Goal: Information Seeking & Learning: Learn about a topic

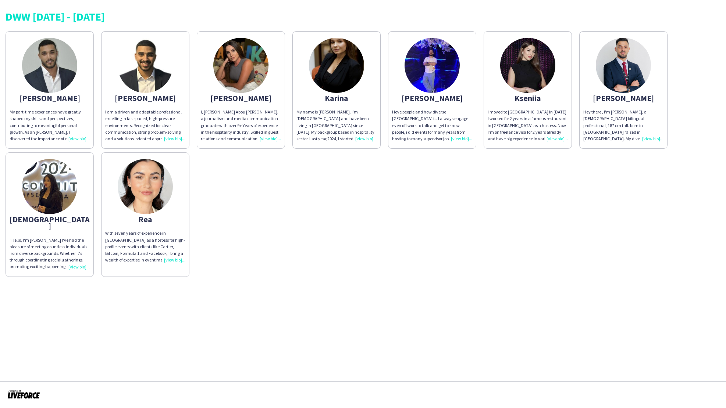
click at [226, 76] on img at bounding box center [240, 65] width 55 height 55
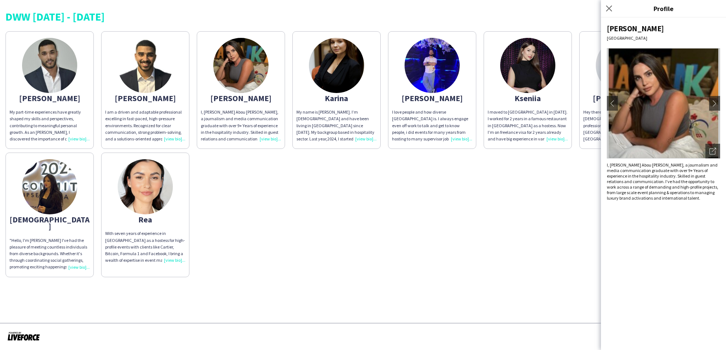
click at [326, 117] on div "My name is [PERSON_NAME]. I’m [DEMOGRAPHIC_DATA] and have been living in [GEOGR…" at bounding box center [336, 125] width 80 height 33
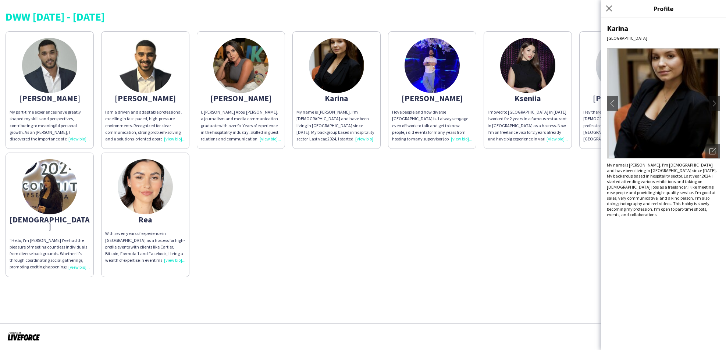
click at [510, 119] on div "I moved to [GEOGRAPHIC_DATA] in [DATE]. I worked for 2 years in a famous restau…" at bounding box center [527, 125] width 80 height 33
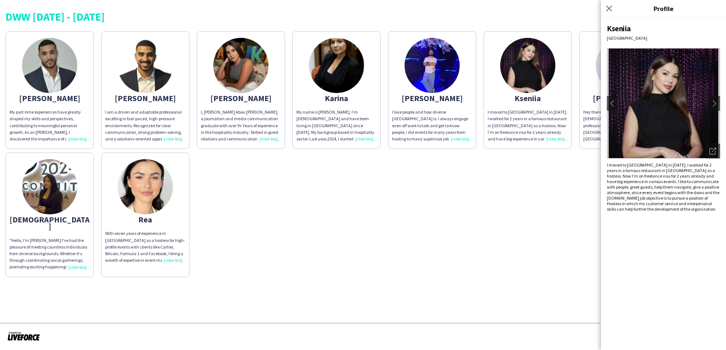
click at [466, 235] on div "Abdulkader My part-time experiences have greatly shaped my skills and perspecti…" at bounding box center [363, 153] width 715 height 250
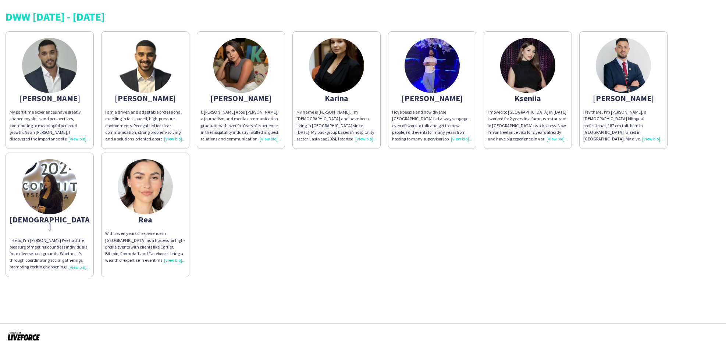
click at [168, 251] on div "With seven years of experience in Dubai as a hostess for high-profile events wi…" at bounding box center [145, 246] width 80 height 33
click at [145, 246] on div "With seven years of experience in Dubai as a hostess for high-profile events wi…" at bounding box center [145, 246] width 80 height 33
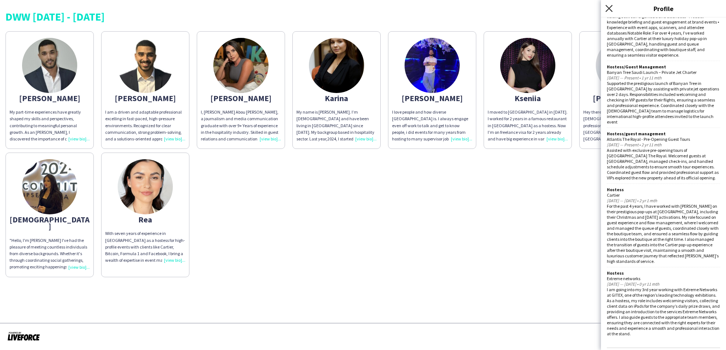
click at [607, 7] on icon "Close pop-in" at bounding box center [608, 8] width 7 height 7
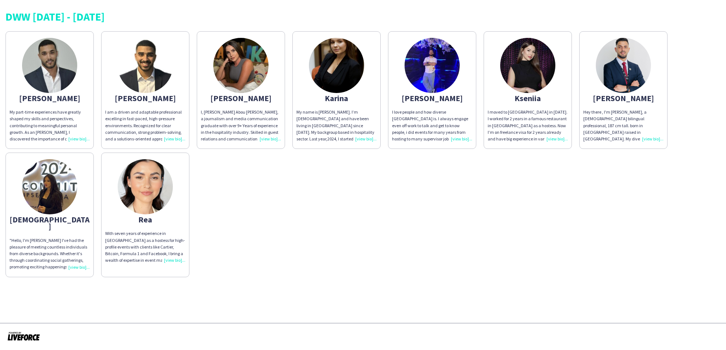
click at [246, 117] on div "I, Angela Abou Karam, a journalism and media communication graduate with over 9…" at bounding box center [241, 125] width 80 height 33
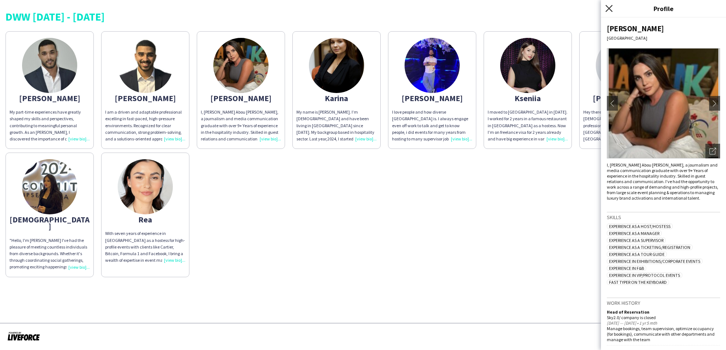
click at [606, 9] on icon "Close pop-in" at bounding box center [608, 8] width 7 height 7
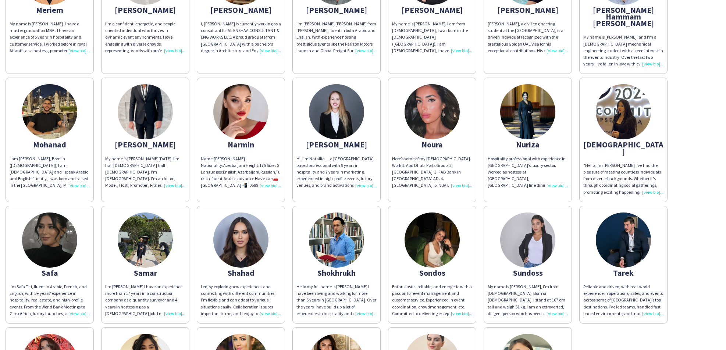
scroll to position [855, 0]
click at [429, 92] on img at bounding box center [431, 112] width 55 height 55
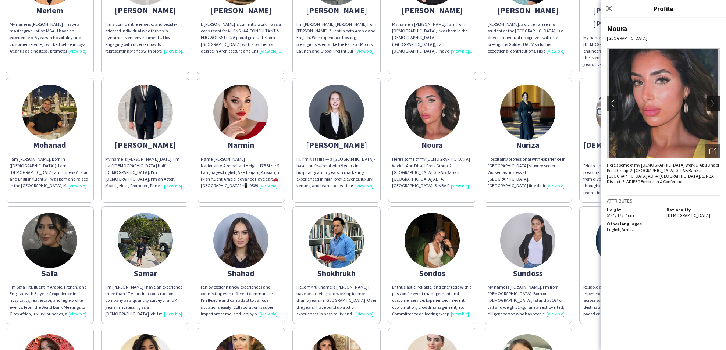
click at [710, 105] on app-icon "chevron-right" at bounding box center [714, 103] width 10 height 7
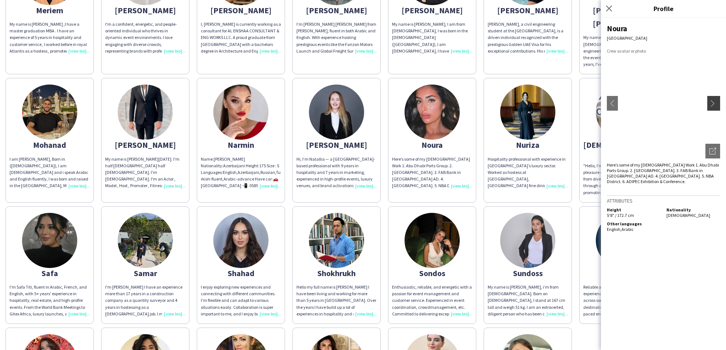
click at [713, 104] on app-icon "chevron-right" at bounding box center [714, 103] width 10 height 7
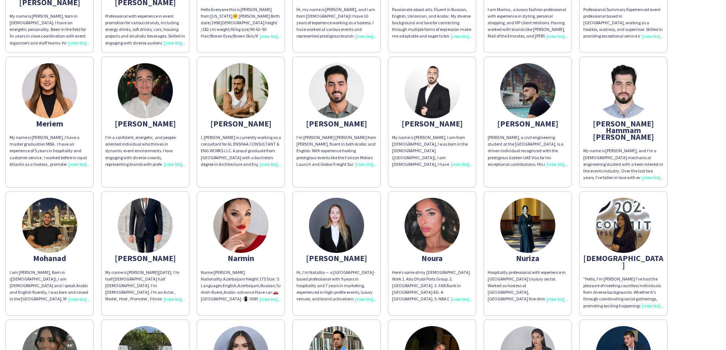
scroll to position [743, 0]
click at [428, 211] on img at bounding box center [431, 224] width 55 height 55
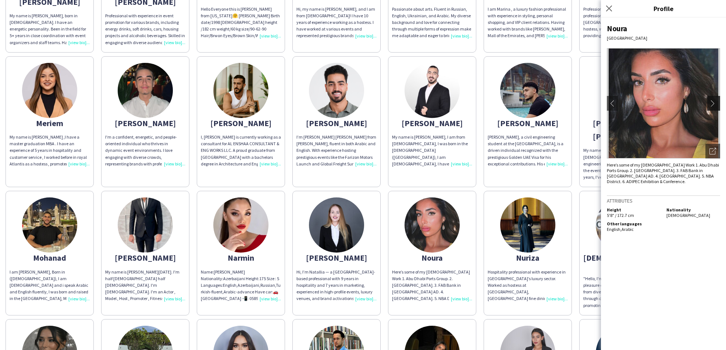
click at [715, 104] on app-icon "chevron-right" at bounding box center [714, 103] width 10 height 7
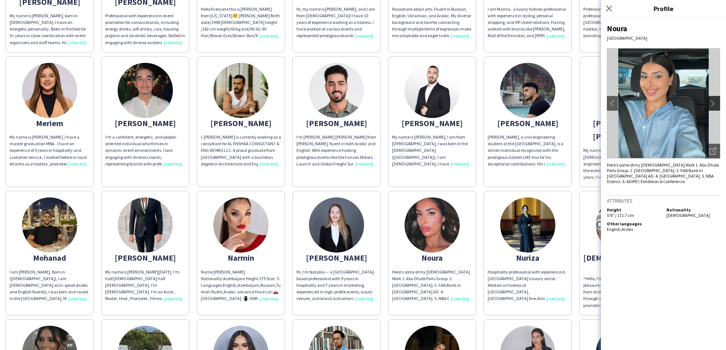
click at [714, 105] on app-icon "chevron-right" at bounding box center [714, 103] width 10 height 7
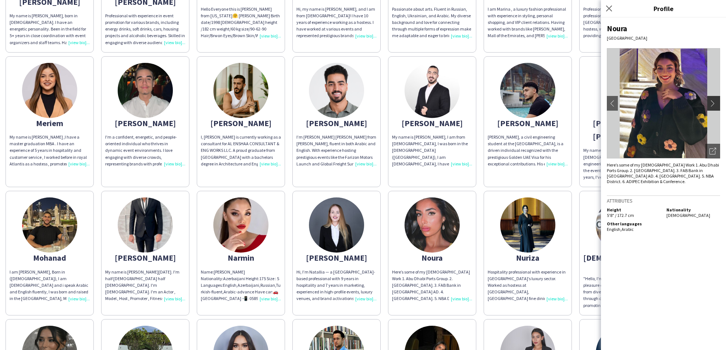
click at [710, 102] on app-icon "chevron-right" at bounding box center [714, 103] width 10 height 7
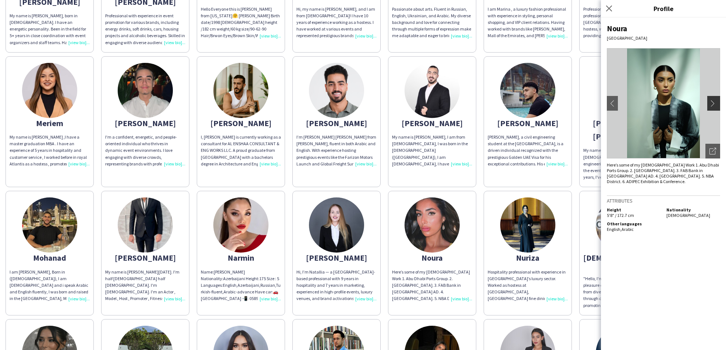
click at [710, 102] on app-icon "chevron-right" at bounding box center [714, 103] width 10 height 7
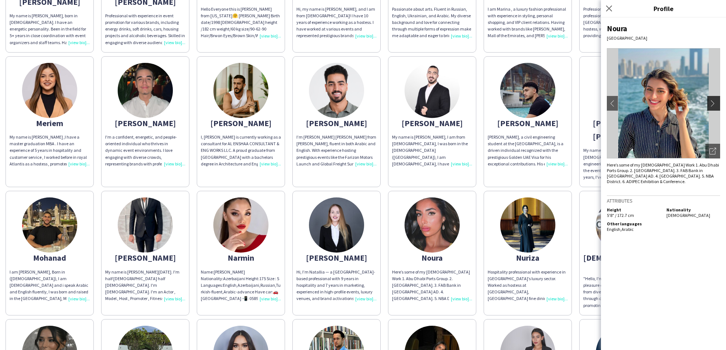
click at [712, 104] on app-icon "chevron-right" at bounding box center [714, 103] width 10 height 7
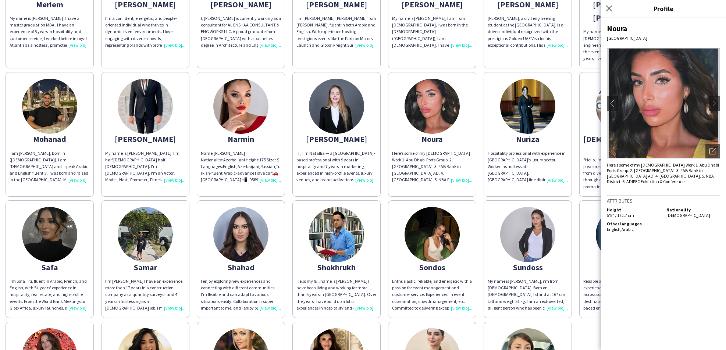
scroll to position [860, 0]
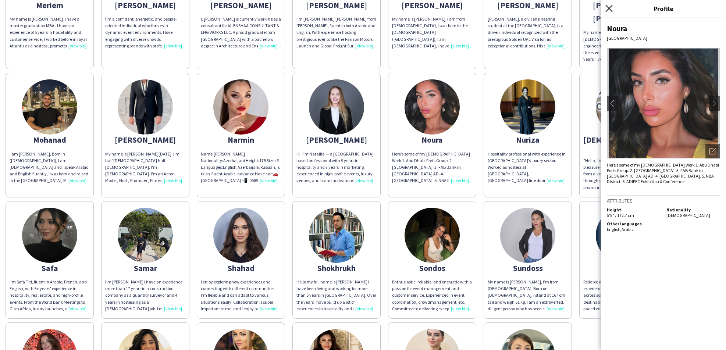
click at [609, 7] on icon "Close pop-in" at bounding box center [608, 8] width 7 height 7
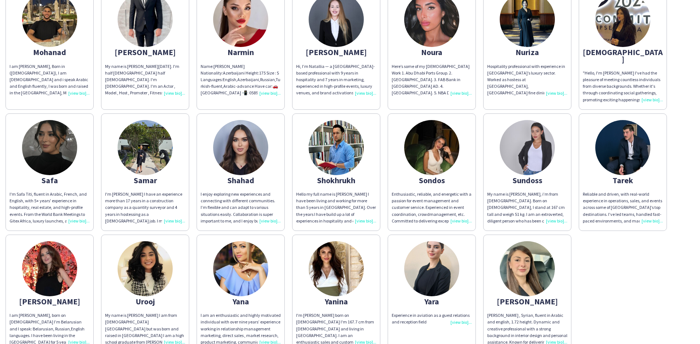
scroll to position [949, 0]
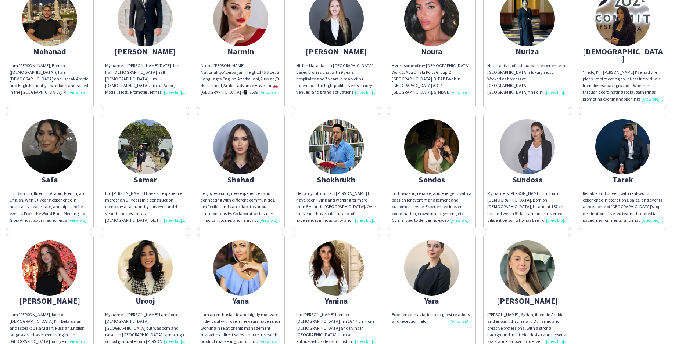
click at [158, 246] on img at bounding box center [145, 268] width 55 height 55
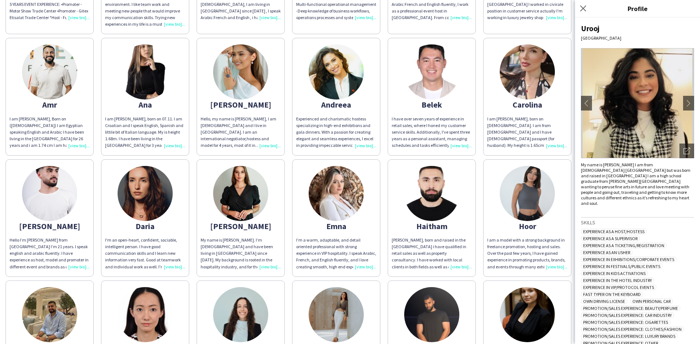
scroll to position [146, 0]
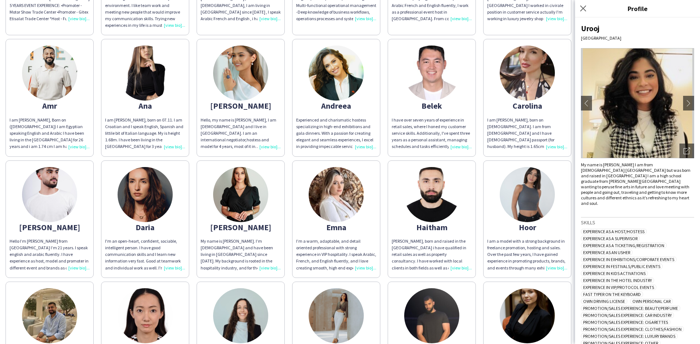
click at [143, 196] on img at bounding box center [145, 194] width 55 height 55
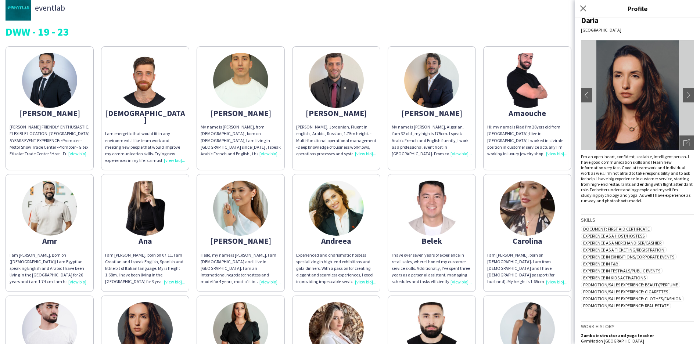
scroll to position [7, 0]
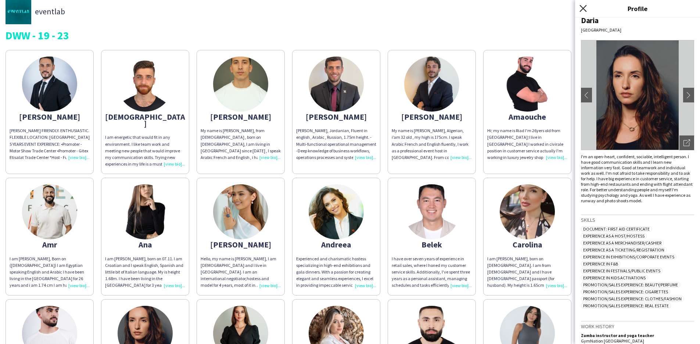
click at [582, 7] on icon at bounding box center [583, 8] width 7 height 7
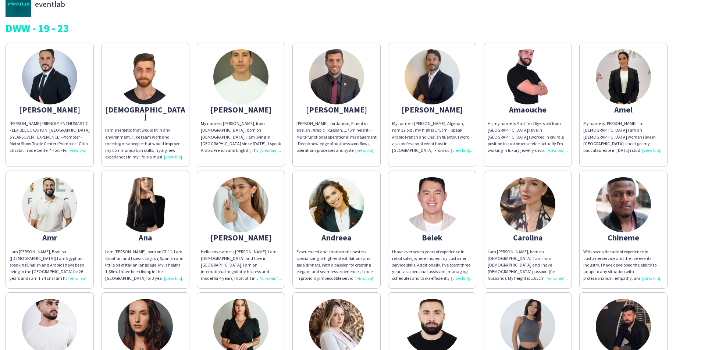
scroll to position [18, 0]
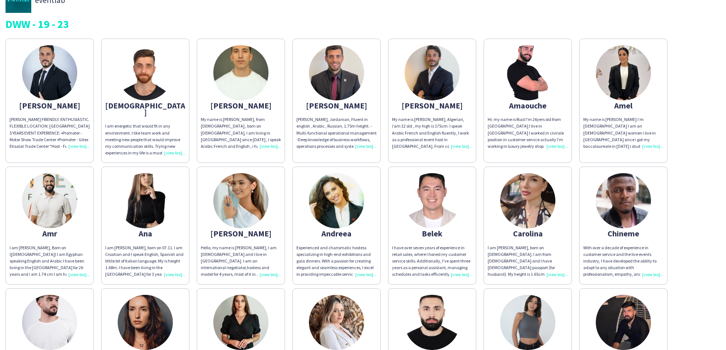
click at [460, 146] on div "My name is [PERSON_NAME], Algerian, i’am 32 old , my high is 175cm. I speak Ara…" at bounding box center [432, 132] width 80 height 33
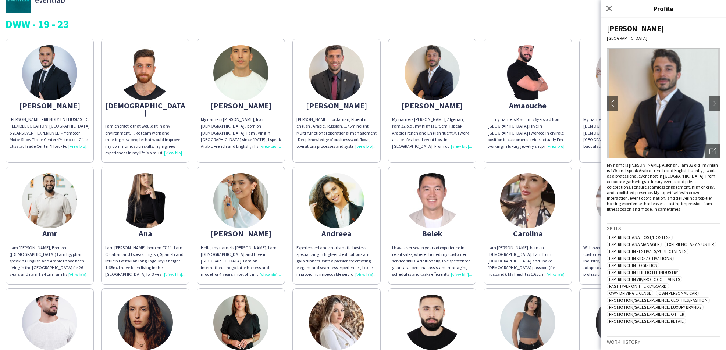
scroll to position [0, 0]
click at [608, 7] on icon "Close pop-in" at bounding box center [608, 8] width 7 height 7
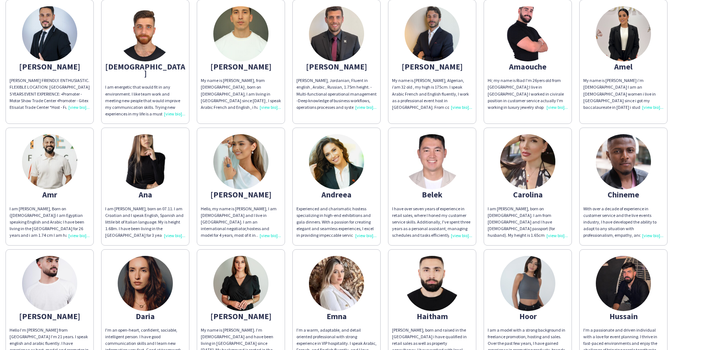
scroll to position [59, 0]
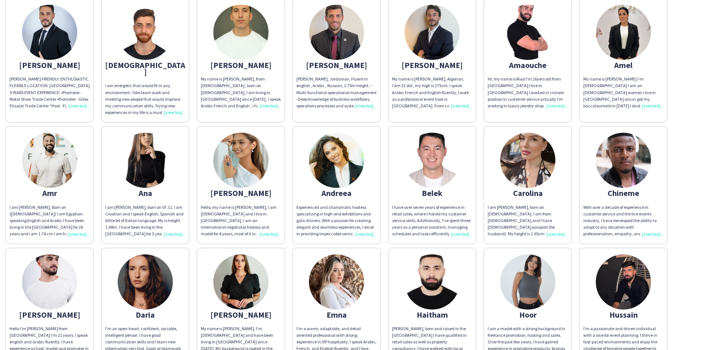
click at [53, 168] on img at bounding box center [49, 160] width 55 height 55
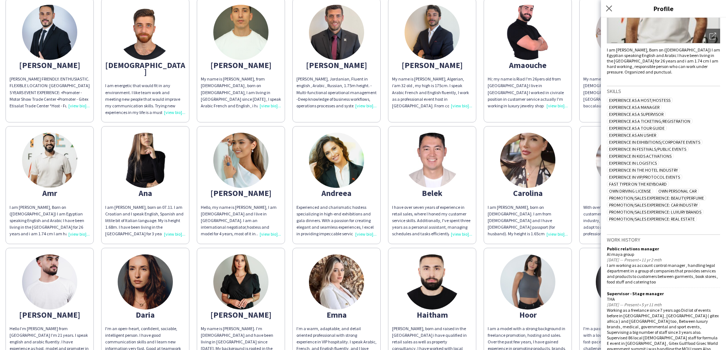
scroll to position [120, 0]
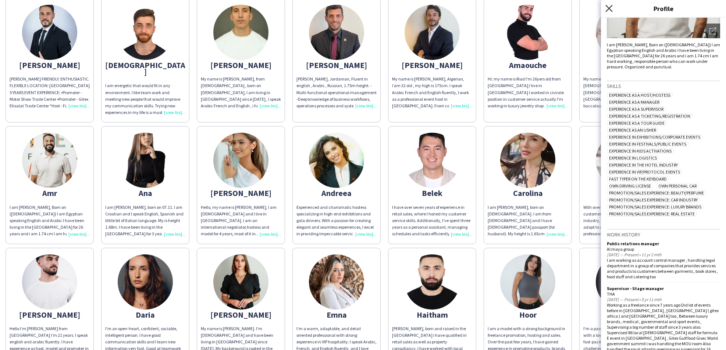
click at [609, 6] on icon "Close pop-in" at bounding box center [608, 8] width 7 height 7
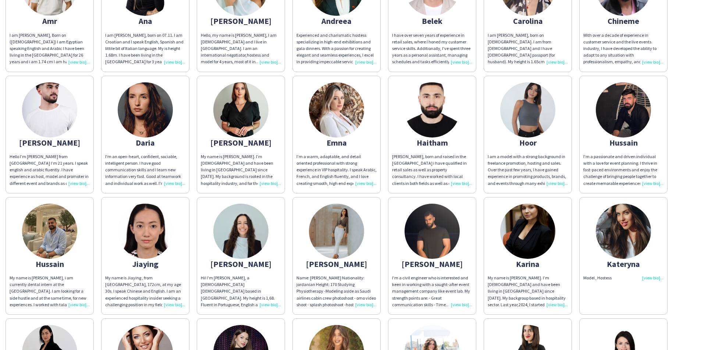
scroll to position [230, 0]
click at [645, 169] on div "I'm a passionate and driven individual with a love for event planning. I thrive…" at bounding box center [623, 170] width 80 height 33
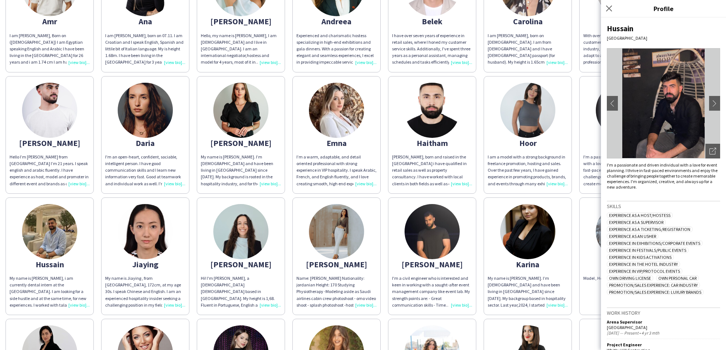
scroll to position [0, 0]
click at [41, 276] on div "My name is [PERSON_NAME], i am currently dental intern at the [GEOGRAPHIC_DATA]…" at bounding box center [50, 291] width 80 height 33
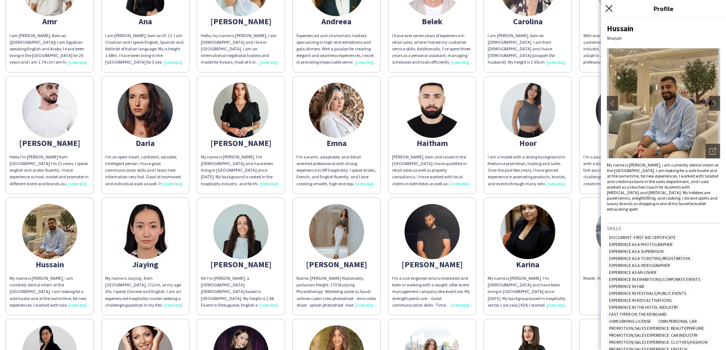
click at [611, 6] on icon at bounding box center [608, 8] width 7 height 7
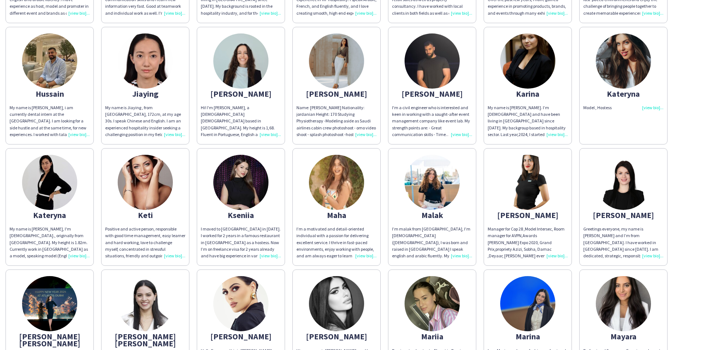
click at [43, 186] on img at bounding box center [49, 182] width 55 height 55
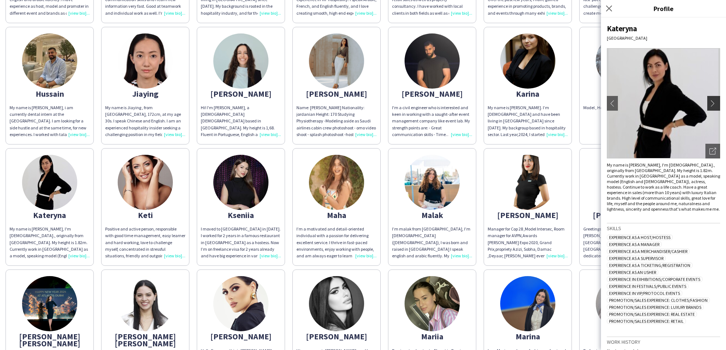
click at [712, 102] on app-icon "chevron-right" at bounding box center [714, 103] width 10 height 7
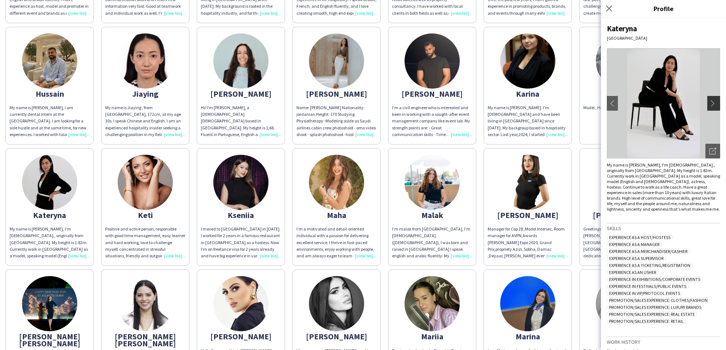
click at [710, 107] on button "chevron-right" at bounding box center [714, 103] width 15 height 15
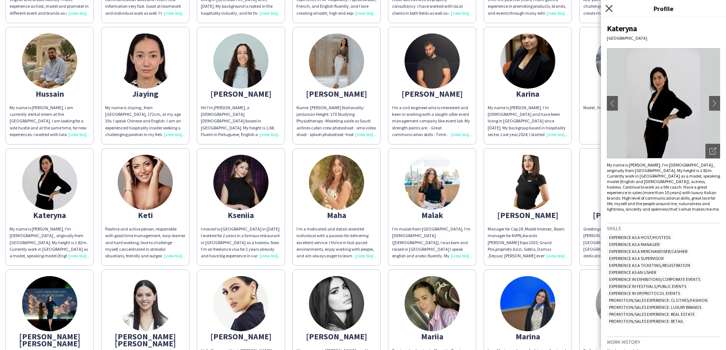
click at [610, 7] on icon "Close pop-in" at bounding box center [608, 8] width 7 height 7
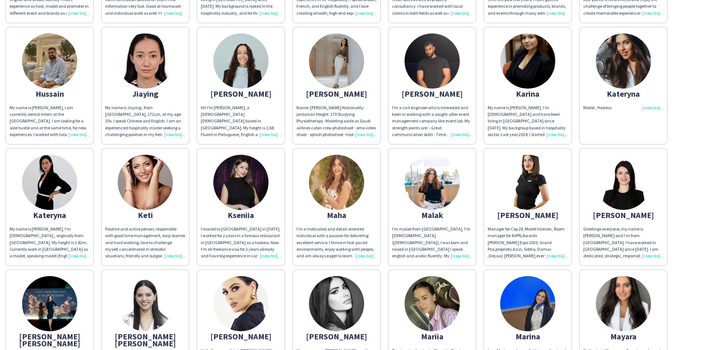
click at [618, 90] on div "Kateryna" at bounding box center [623, 93] width 80 height 7
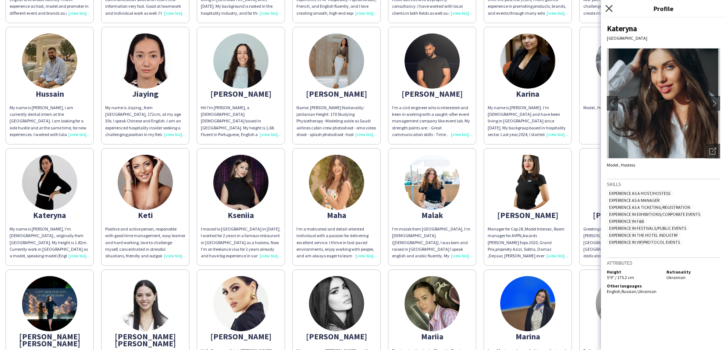
click at [608, 7] on icon at bounding box center [608, 8] width 7 height 7
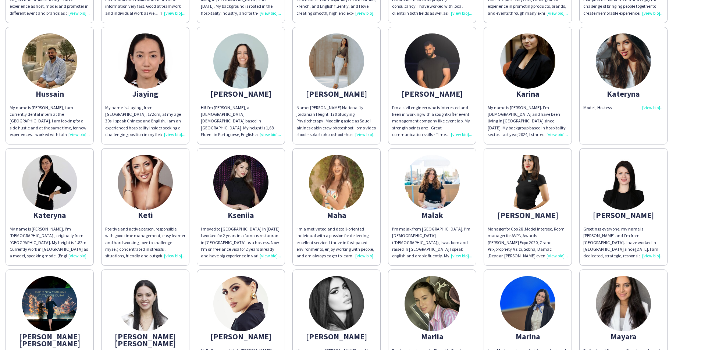
click at [456, 248] on div "I’m malak from [GEOGRAPHIC_DATA], I’m [DEMOGRAPHIC_DATA] ([DEMOGRAPHIC_DATA]), …" at bounding box center [432, 242] width 80 height 33
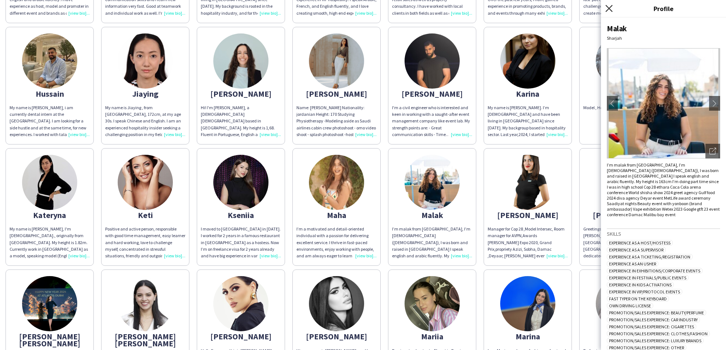
click at [609, 7] on icon "Close pop-in" at bounding box center [608, 8] width 7 height 7
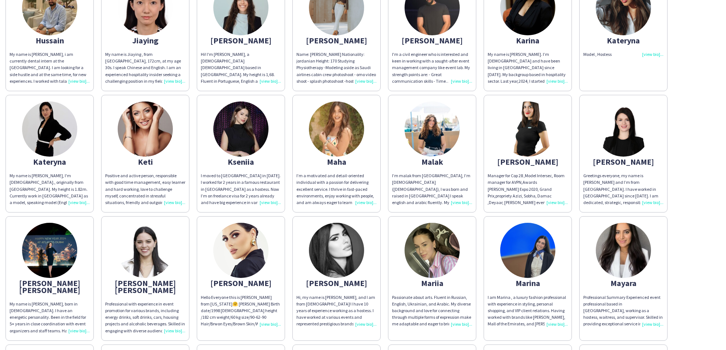
scroll to position [455, 0]
click at [529, 135] on img at bounding box center [527, 128] width 55 height 55
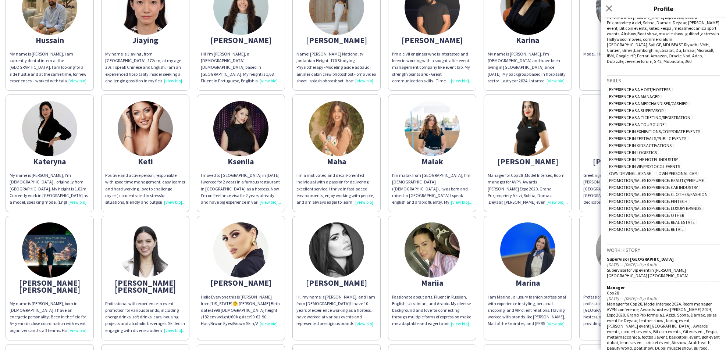
scroll to position [139, 0]
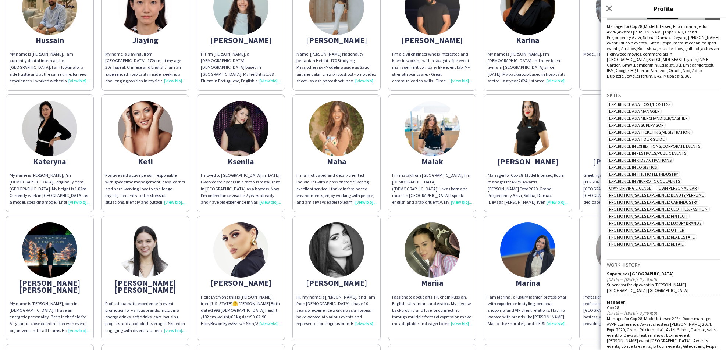
click at [515, 172] on div "Manager for Cop 28 ,Model Intersec, Room manager for AVPN,Awards [PERSON_NAME] …" at bounding box center [527, 188] width 80 height 33
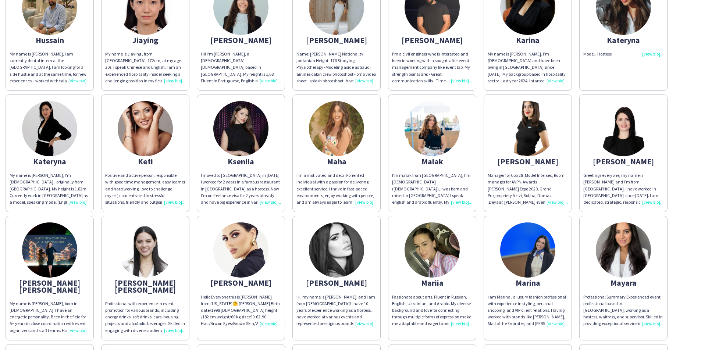
click at [541, 185] on div "Manager for Cop 28 ,Model Intersec, Room manager for AVPN,Awards [PERSON_NAME] …" at bounding box center [527, 188] width 80 height 33
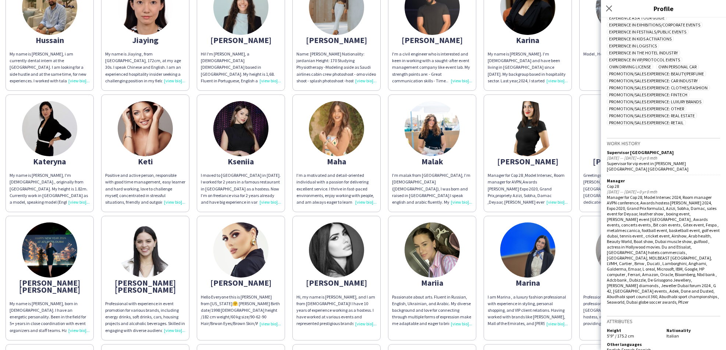
scroll to position [259, 0]
click at [525, 139] on img at bounding box center [527, 128] width 55 height 55
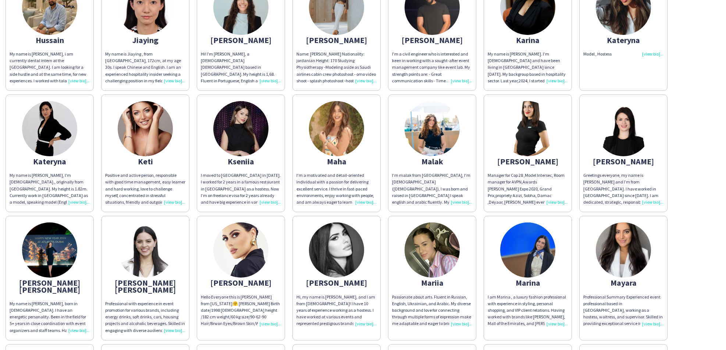
click at [626, 183] on div "Greetings everyone, my name is [PERSON_NAME] and I’m from [GEOGRAPHIC_DATA]. I …" at bounding box center [623, 188] width 80 height 33
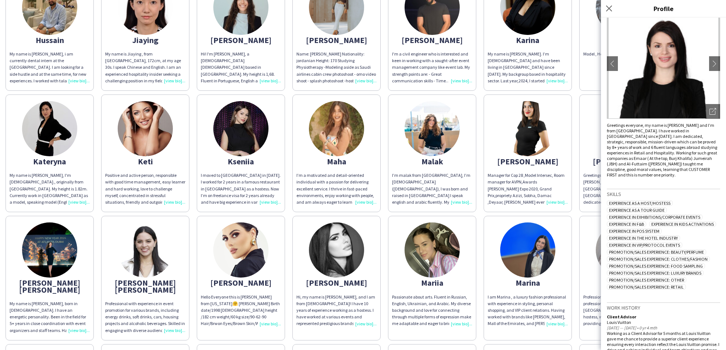
scroll to position [38, 0]
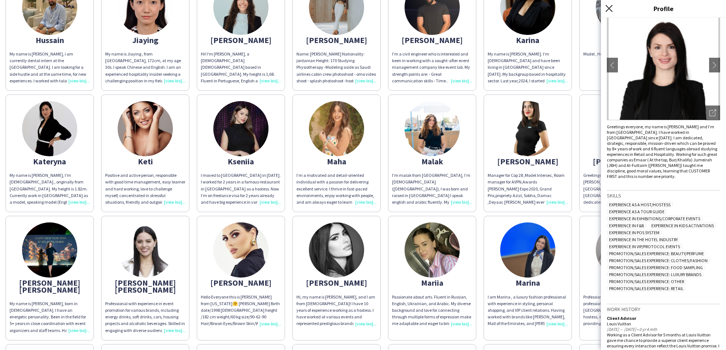
click at [608, 7] on icon at bounding box center [608, 8] width 7 height 7
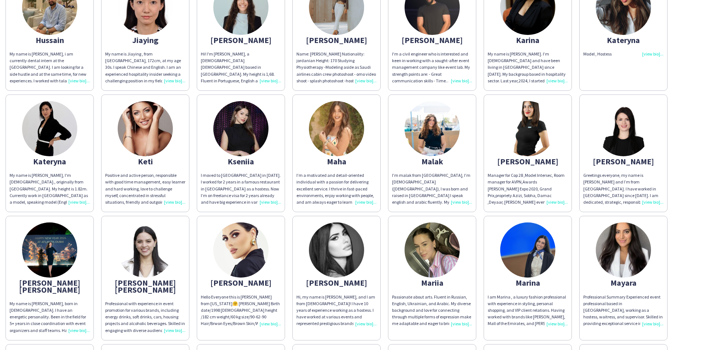
scroll to position [0, 0]
click at [433, 259] on img at bounding box center [431, 249] width 55 height 55
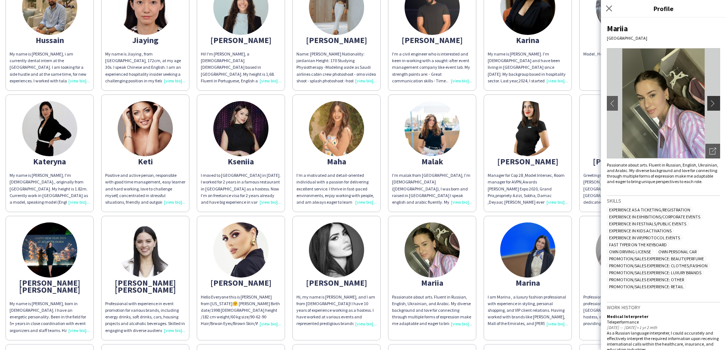
click at [713, 102] on app-icon "chevron-right" at bounding box center [714, 103] width 10 height 7
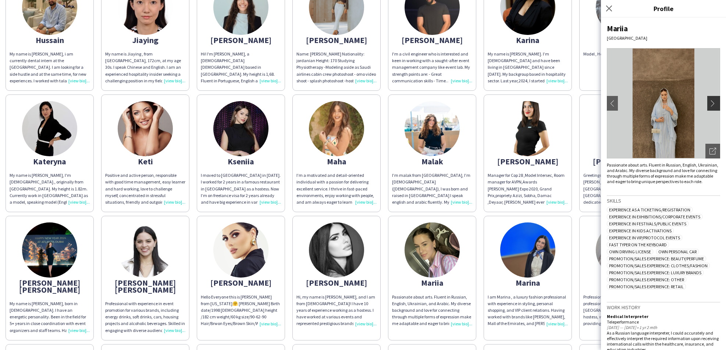
click at [713, 102] on app-icon "chevron-right" at bounding box center [714, 103] width 10 height 7
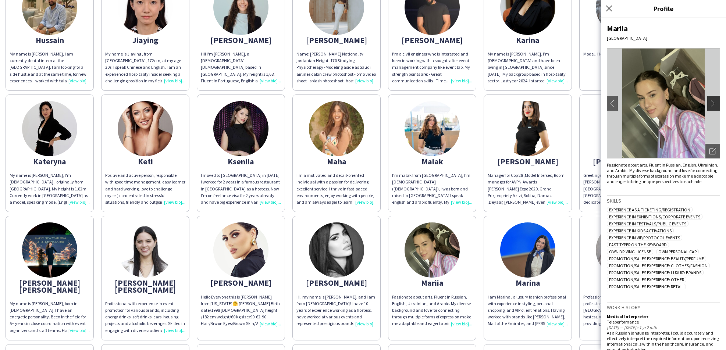
click at [713, 102] on app-icon "chevron-right" at bounding box center [714, 103] width 10 height 7
click at [611, 101] on app-icon "chevron-left" at bounding box center [612, 103] width 10 height 7
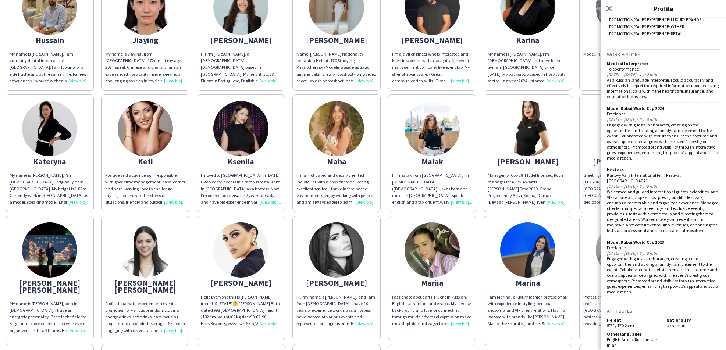
scroll to position [253, 0]
click at [610, 11] on icon "Close pop-in" at bounding box center [608, 8] width 7 height 7
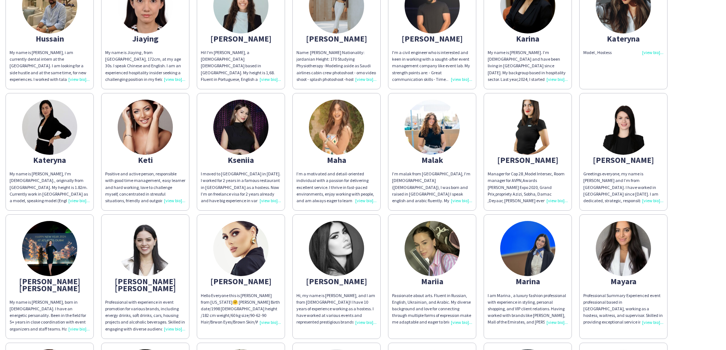
scroll to position [0, 0]
click at [57, 252] on img at bounding box center [49, 248] width 55 height 55
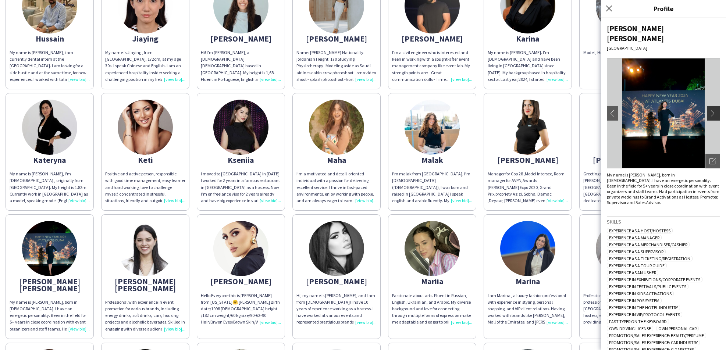
click at [712, 110] on app-icon "chevron-right" at bounding box center [714, 113] width 10 height 7
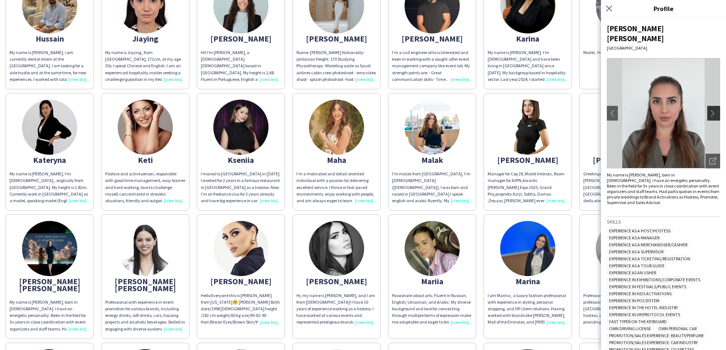
click at [713, 110] on app-icon "chevron-right" at bounding box center [714, 113] width 10 height 7
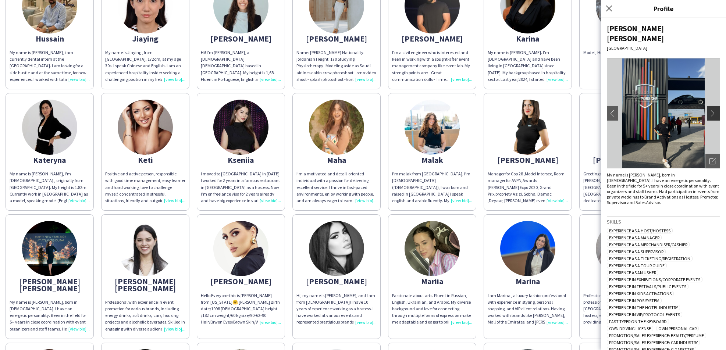
click at [713, 110] on app-icon "chevron-right" at bounding box center [714, 113] width 10 height 7
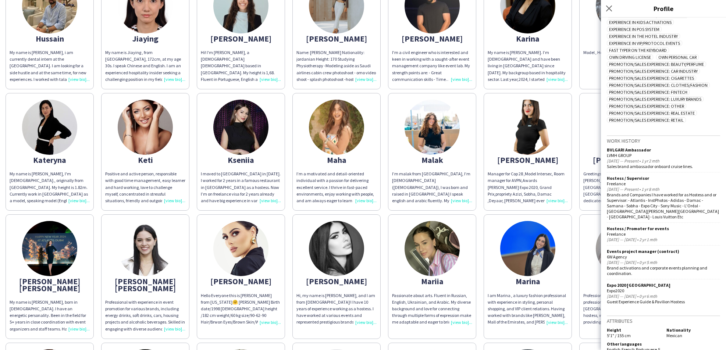
scroll to position [271, 0]
click at [608, 4] on app-icon "Close pop-in" at bounding box center [609, 8] width 11 height 11
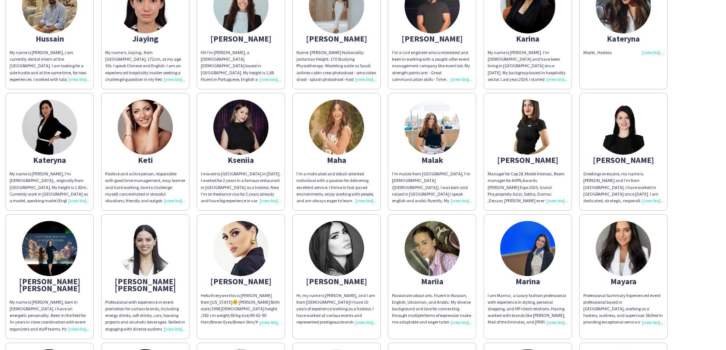
click at [181, 278] on div "[PERSON_NAME] [PERSON_NAME]" at bounding box center [145, 284] width 80 height 13
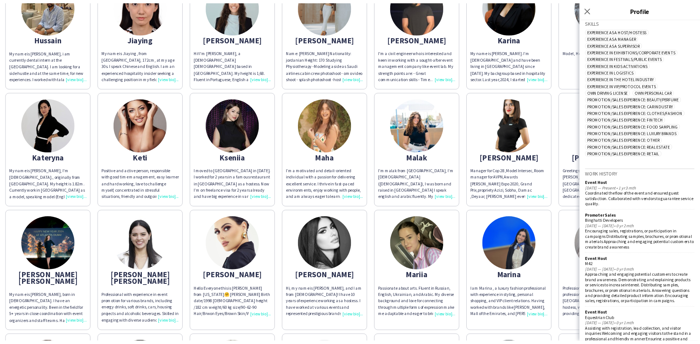
scroll to position [0, 0]
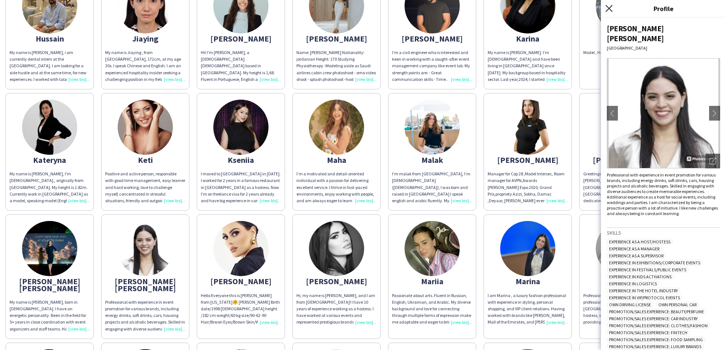
click at [607, 11] on icon "Close pop-in" at bounding box center [608, 8] width 7 height 7
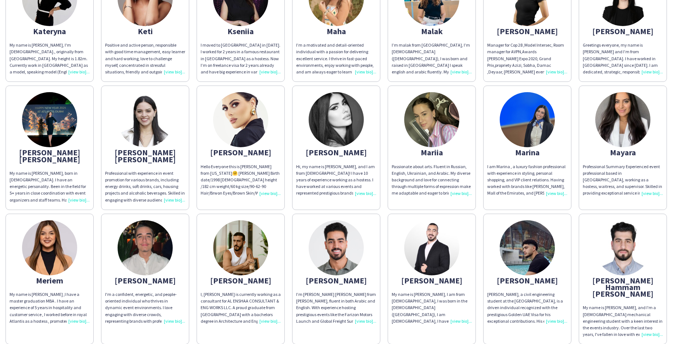
scroll to position [585, 0]
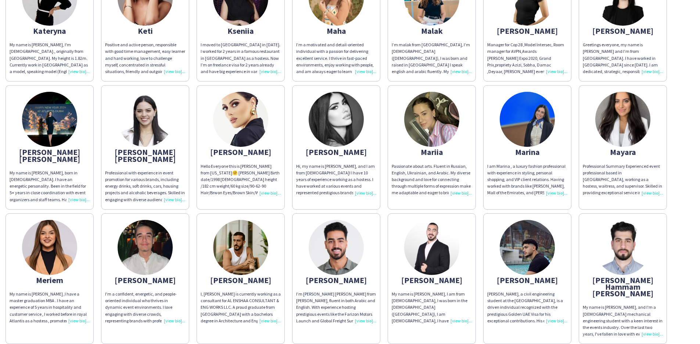
click at [341, 149] on div "[PERSON_NAME]" at bounding box center [336, 152] width 80 height 7
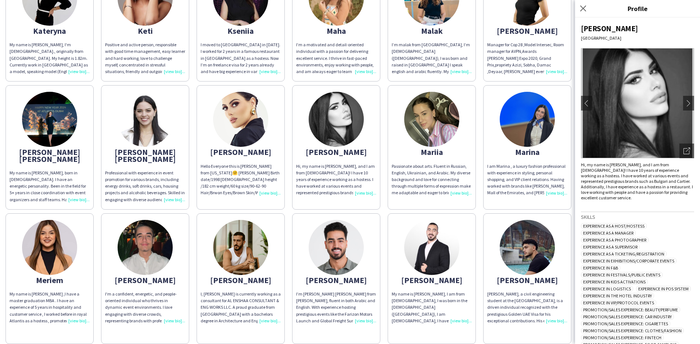
scroll to position [0, 0]
click at [690, 104] on app-icon "chevron-right" at bounding box center [689, 103] width 10 height 7
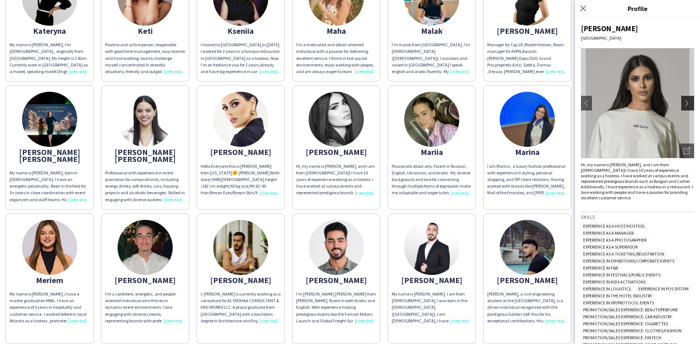
click at [687, 104] on app-icon "chevron-right" at bounding box center [689, 103] width 10 height 7
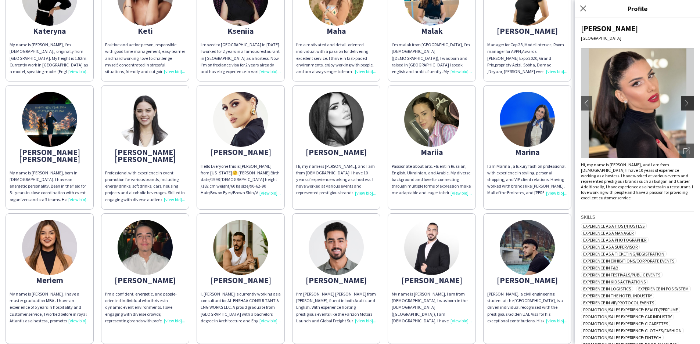
click at [687, 104] on app-icon "chevron-right" at bounding box center [689, 103] width 10 height 7
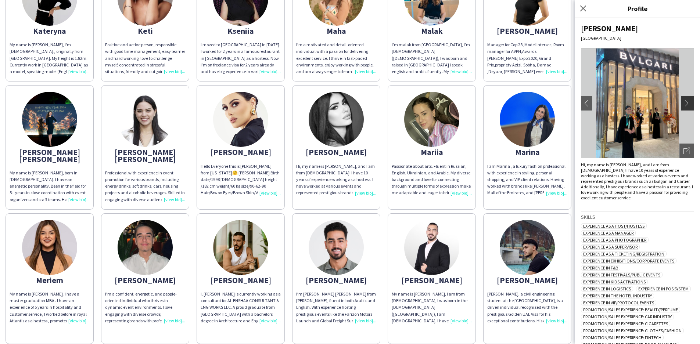
click at [687, 104] on app-icon "chevron-right" at bounding box center [689, 103] width 10 height 7
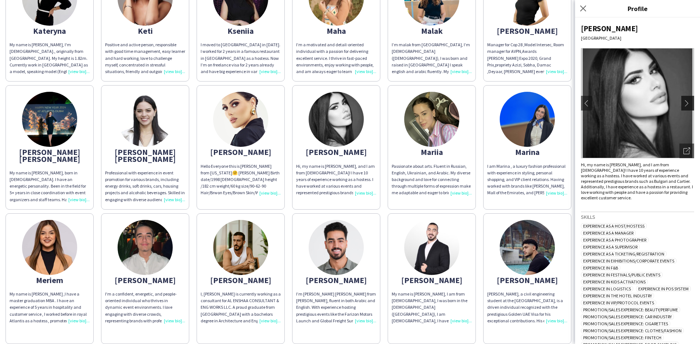
click at [687, 104] on app-icon "chevron-right" at bounding box center [689, 103] width 10 height 7
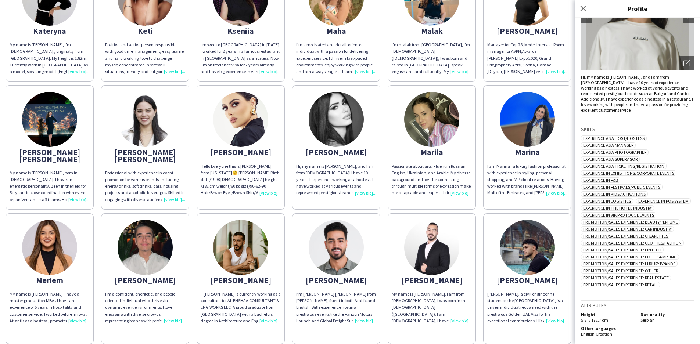
scroll to position [89, 0]
click at [581, 5] on app-icon "Close pop-in" at bounding box center [583, 8] width 11 height 11
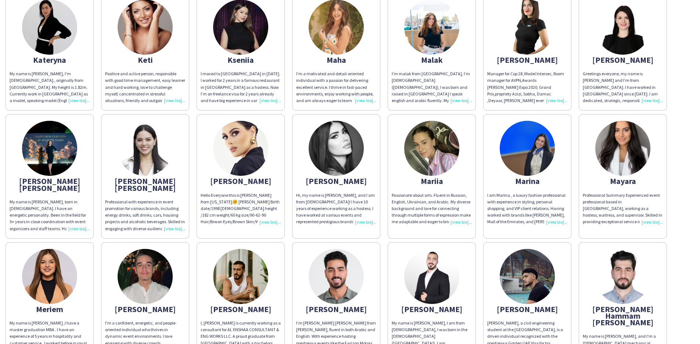
scroll to position [554, 0]
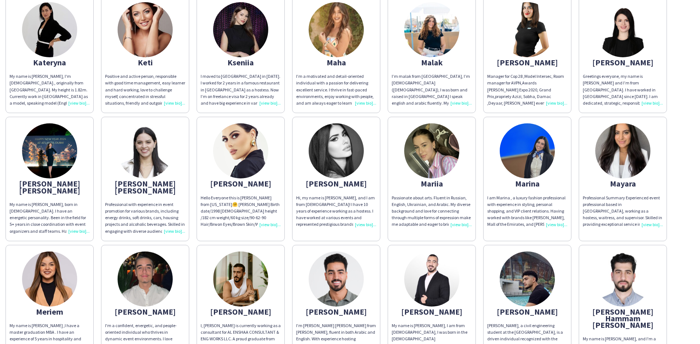
click at [527, 180] on div "Marina" at bounding box center [527, 183] width 80 height 7
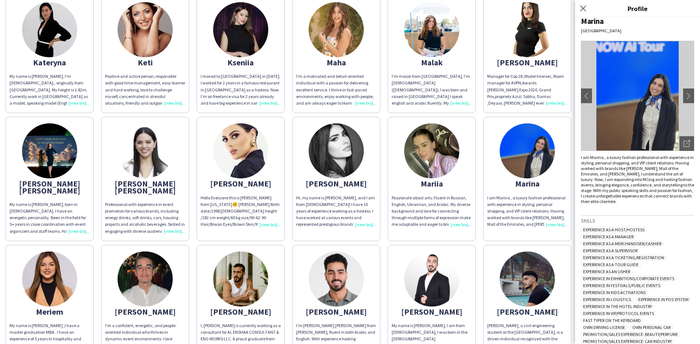
scroll to position [6, 0]
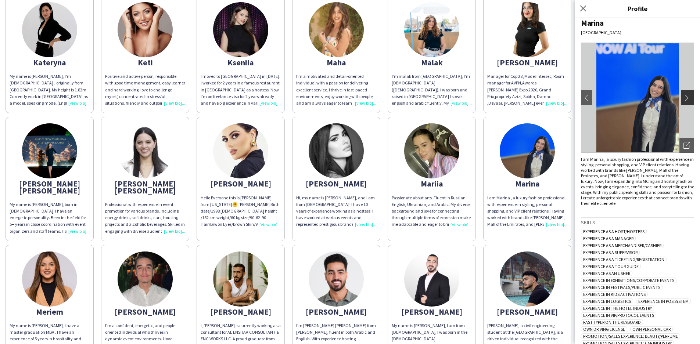
click at [689, 99] on app-icon "chevron-right" at bounding box center [689, 97] width 10 height 7
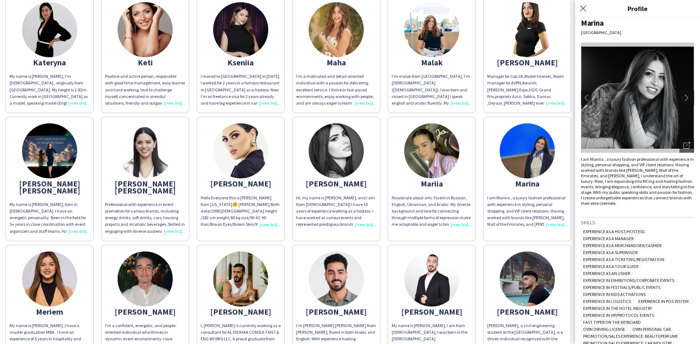
click at [689, 99] on app-icon "chevron-right" at bounding box center [689, 97] width 10 height 7
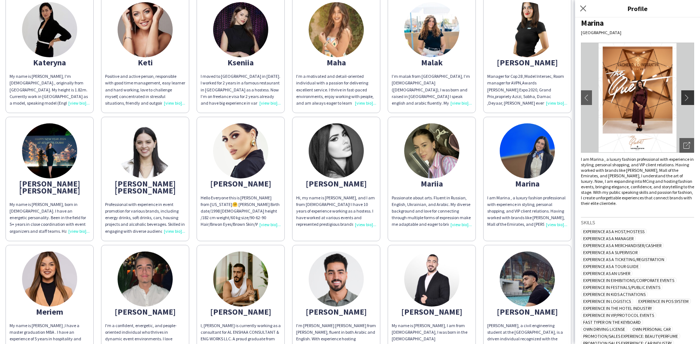
click at [689, 99] on app-icon "chevron-right" at bounding box center [689, 97] width 10 height 7
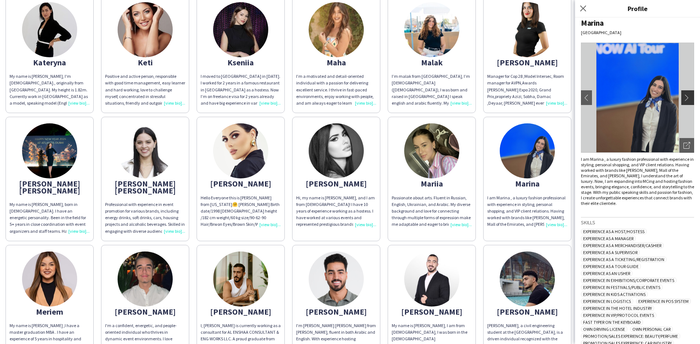
click at [689, 99] on app-icon "chevron-right" at bounding box center [689, 97] width 10 height 7
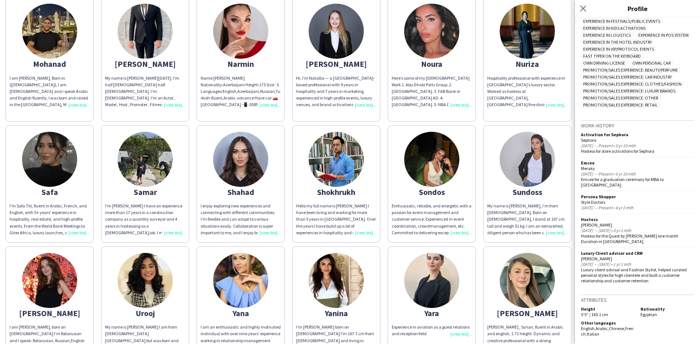
scroll to position [934, 0]
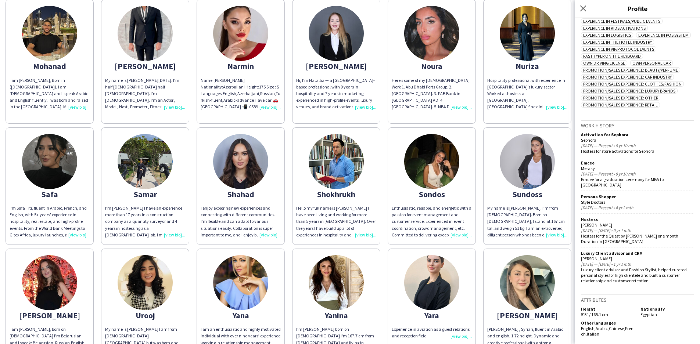
click at [420, 191] on div "Sondos" at bounding box center [432, 194] width 80 height 7
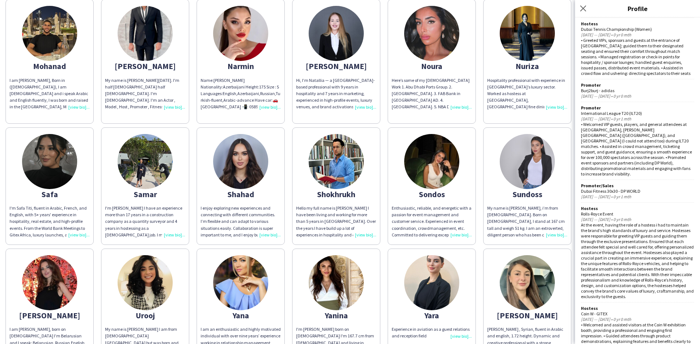
scroll to position [576, 0]
click at [532, 191] on div "Sundoss" at bounding box center [527, 194] width 80 height 7
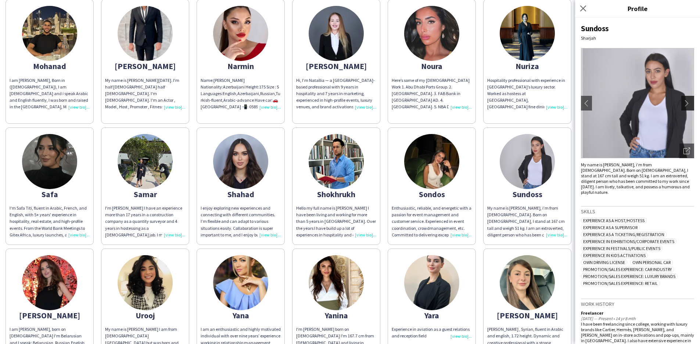
click at [687, 107] on button "chevron-right" at bounding box center [688, 103] width 15 height 15
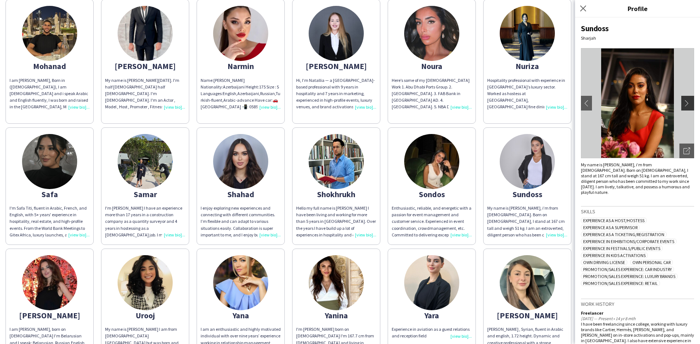
click at [689, 102] on app-icon "chevron-right" at bounding box center [689, 103] width 10 height 7
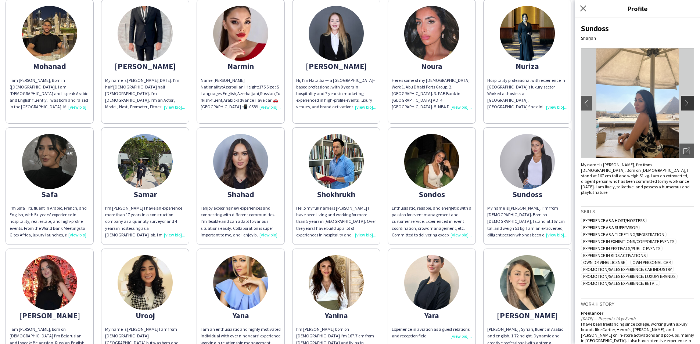
click at [686, 103] on app-icon "chevron-right" at bounding box center [689, 103] width 10 height 7
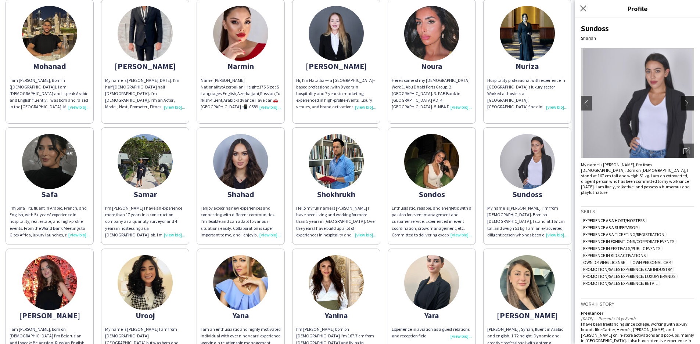
click at [686, 103] on app-icon "chevron-right" at bounding box center [689, 103] width 10 height 7
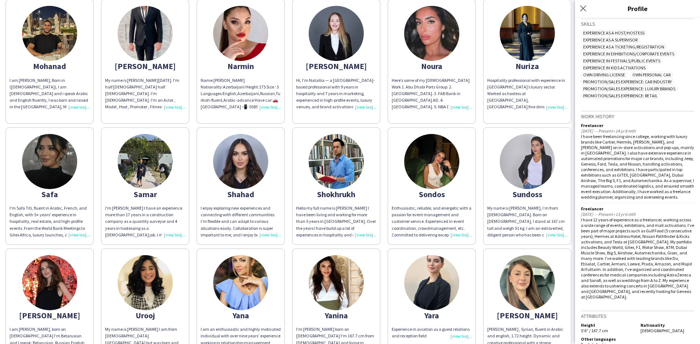
scroll to position [187, 0]
click at [436, 191] on div "Sondos" at bounding box center [432, 194] width 80 height 7
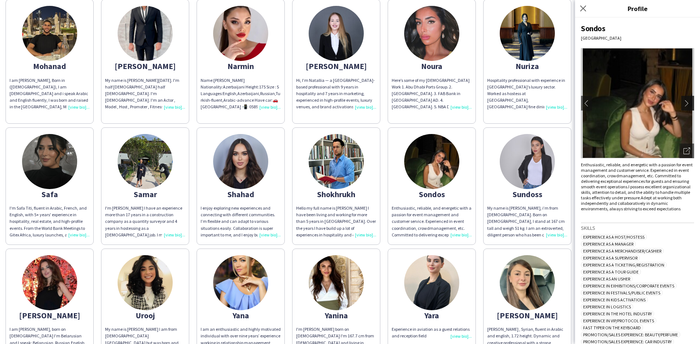
click at [686, 100] on app-icon "chevron-right" at bounding box center [689, 103] width 10 height 7
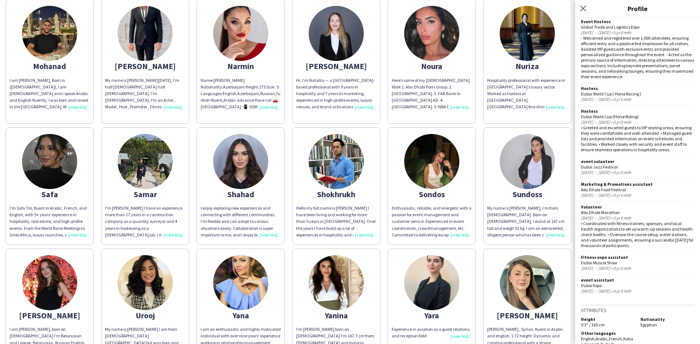
scroll to position [1369, 0]
click at [338, 312] on div "Yanina" at bounding box center [336, 315] width 80 height 7
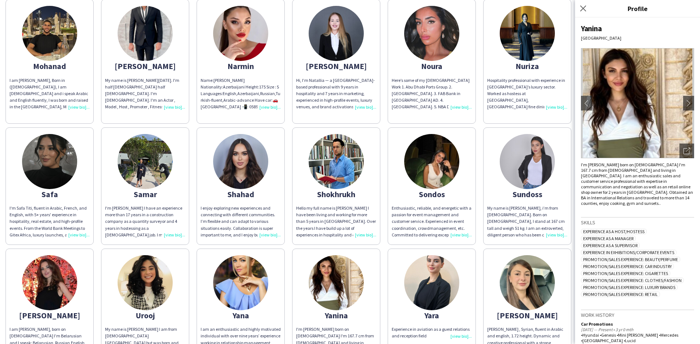
scroll to position [0, 0]
click at [686, 102] on app-icon "chevron-right" at bounding box center [689, 103] width 10 height 7
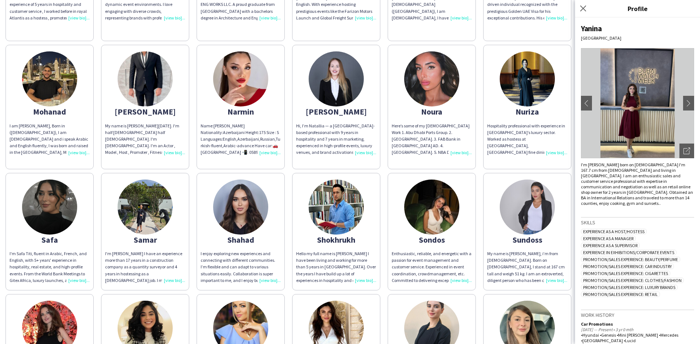
scroll to position [885, 0]
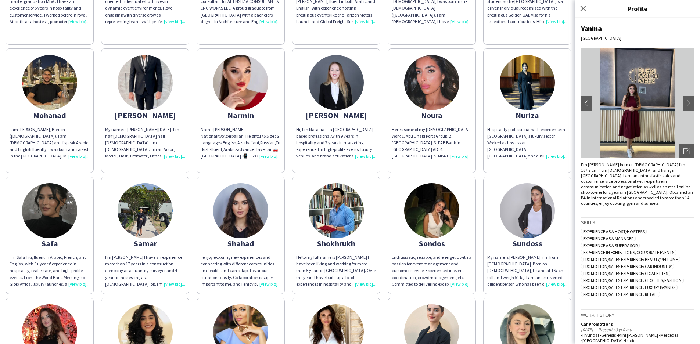
click at [245, 240] on div "Shahad" at bounding box center [241, 243] width 80 height 7
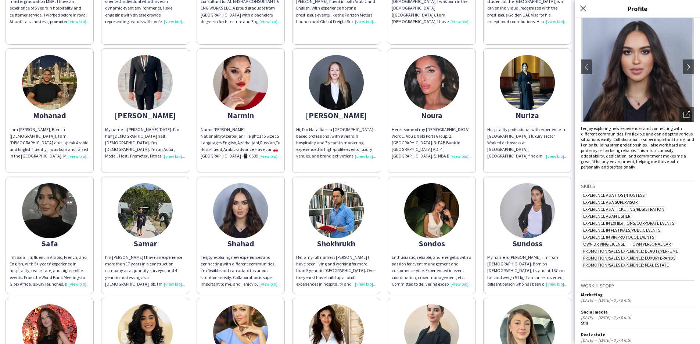
scroll to position [23, 0]
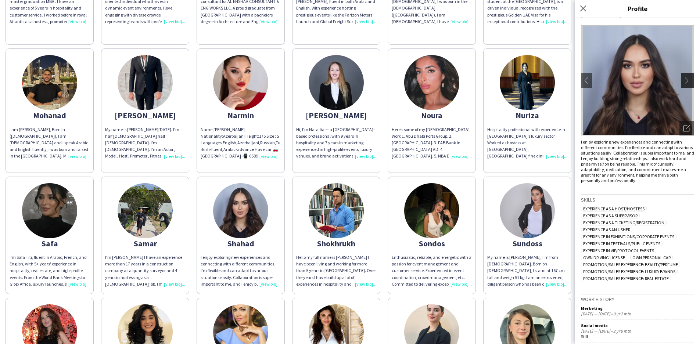
click at [686, 82] on app-icon "chevron-right" at bounding box center [689, 80] width 10 height 7
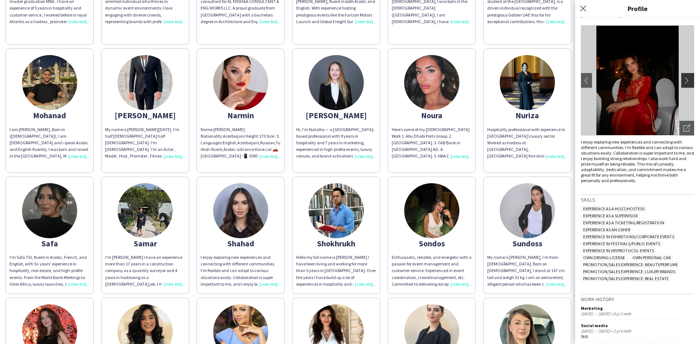
click at [686, 82] on app-icon "chevron-right" at bounding box center [689, 80] width 10 height 7
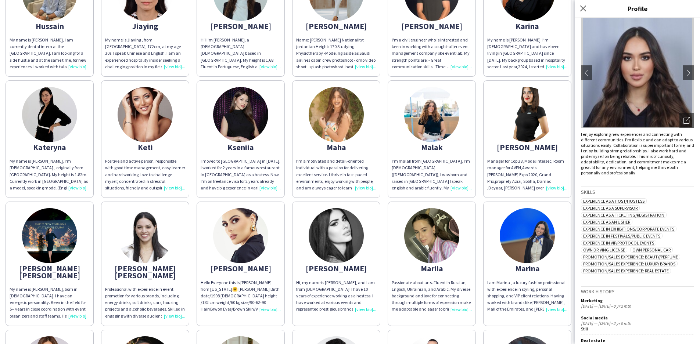
scroll to position [467, 0]
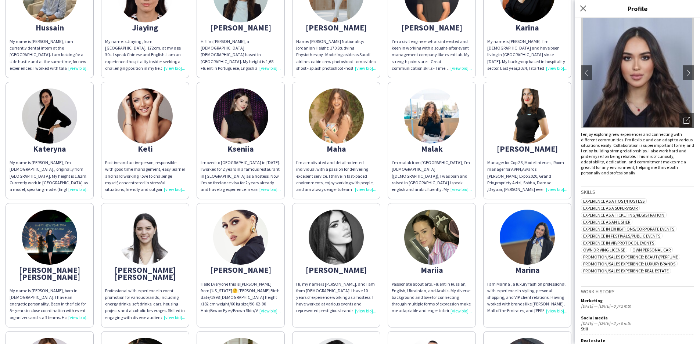
click at [241, 146] on div "Kseniia" at bounding box center [241, 149] width 80 height 7
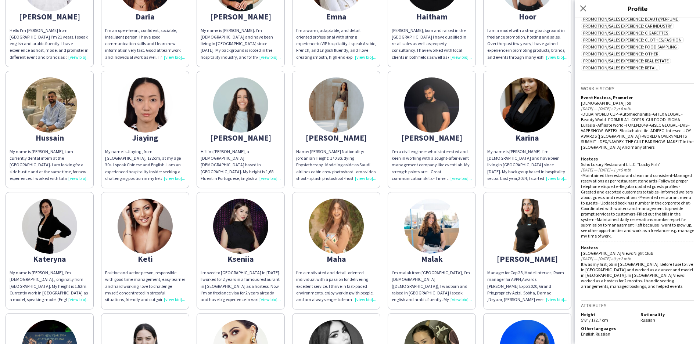
scroll to position [354, 0]
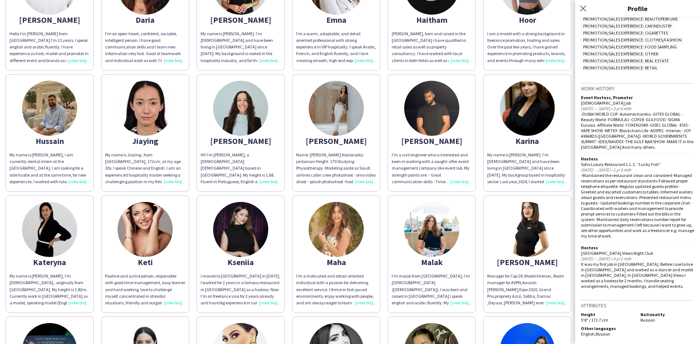
click at [533, 138] on div "Karina" at bounding box center [527, 141] width 80 height 7
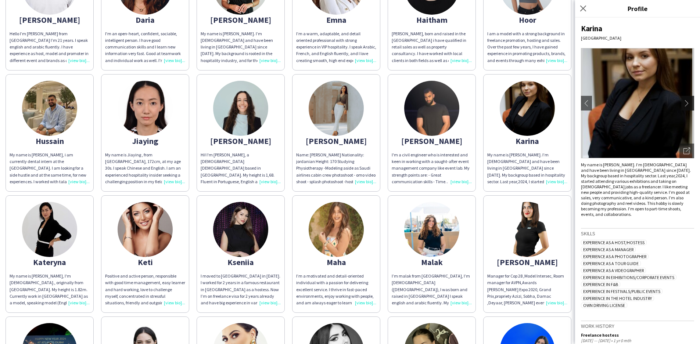
scroll to position [0, 0]
click at [688, 102] on app-icon "chevron-right" at bounding box center [689, 103] width 10 height 7
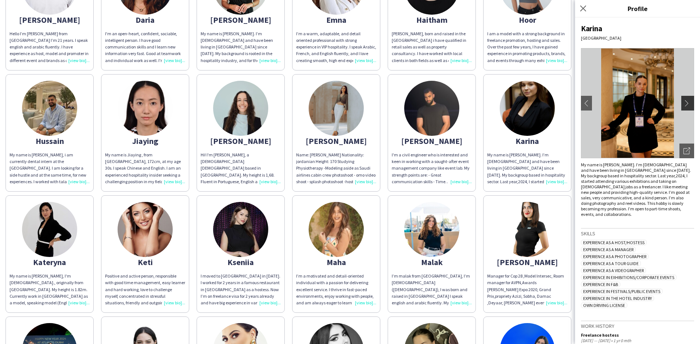
click at [687, 105] on app-icon "chevron-right" at bounding box center [689, 103] width 10 height 7
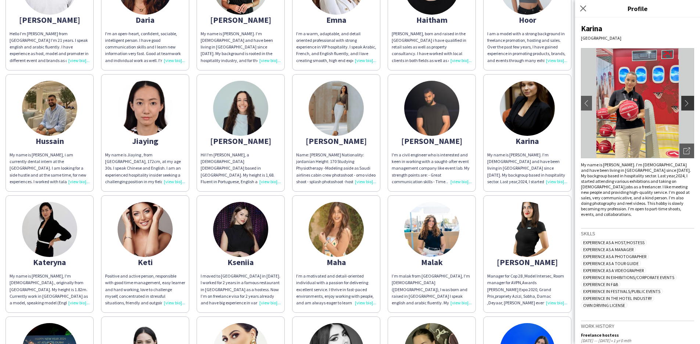
click at [685, 105] on app-icon "chevron-right" at bounding box center [689, 103] width 10 height 7
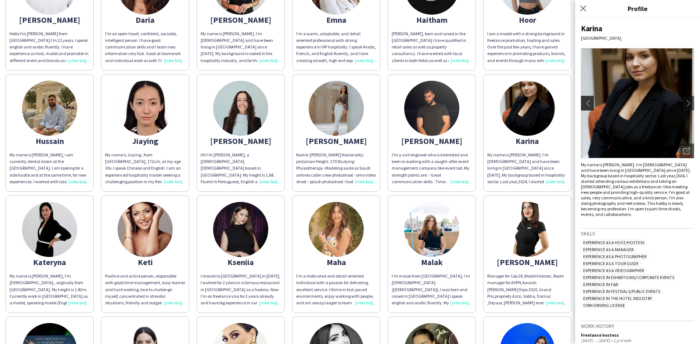
click at [586, 101] on app-icon "chevron-left" at bounding box center [587, 103] width 10 height 7
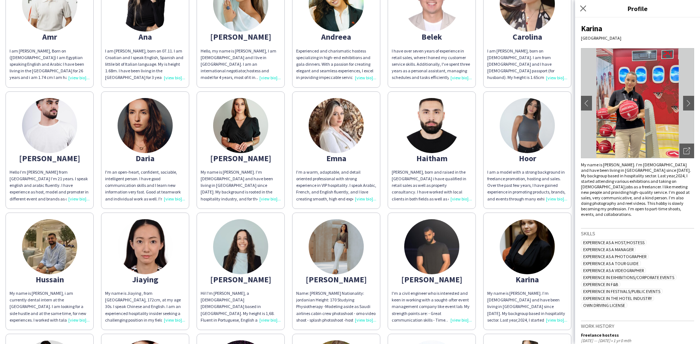
scroll to position [214, 0]
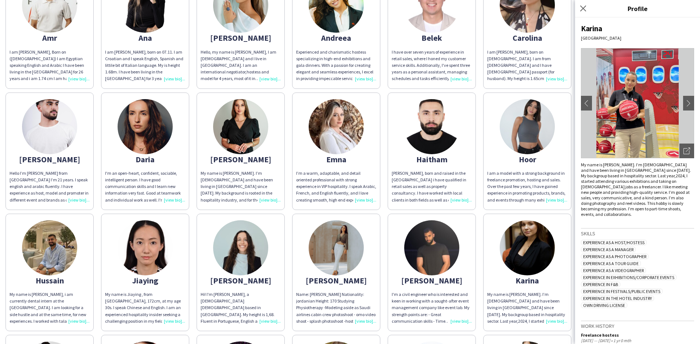
click at [240, 156] on div "[PERSON_NAME]" at bounding box center [241, 159] width 80 height 7
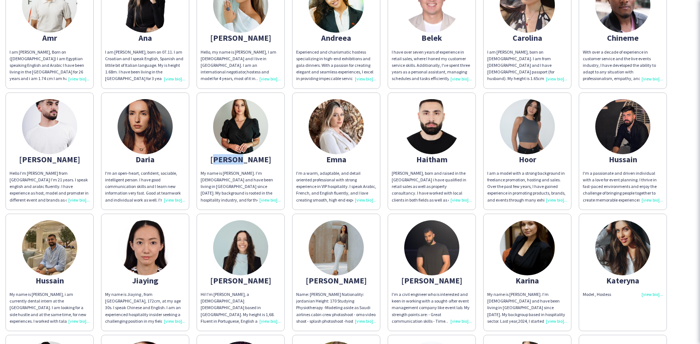
click at [240, 156] on div "[PERSON_NAME]" at bounding box center [241, 159] width 80 height 7
click at [218, 137] on app-share-pages-crew-card "Daryna My name is Daryna. I’m Ukrainian and have been living in Dubai since 202…" at bounding box center [241, 152] width 88 height 118
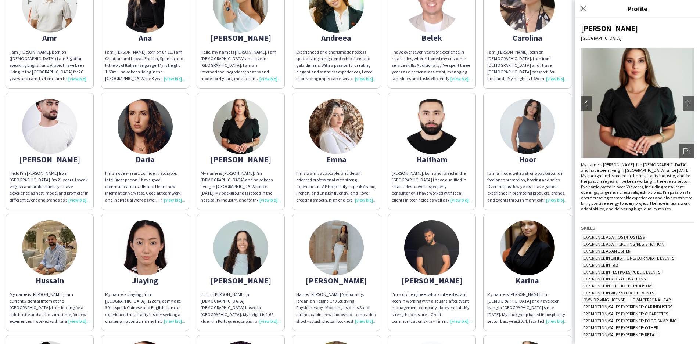
scroll to position [0, 0]
click at [689, 101] on app-icon "chevron-right" at bounding box center [689, 103] width 10 height 7
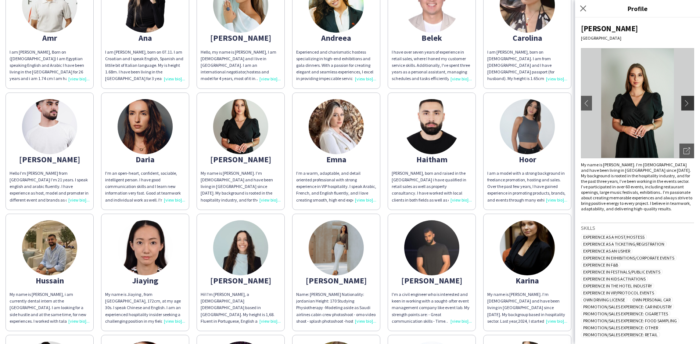
click at [689, 103] on app-icon "chevron-right" at bounding box center [689, 103] width 10 height 7
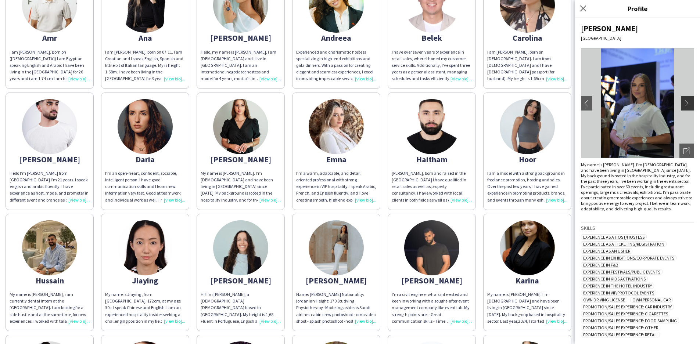
click at [689, 103] on app-icon "chevron-right" at bounding box center [689, 103] width 10 height 7
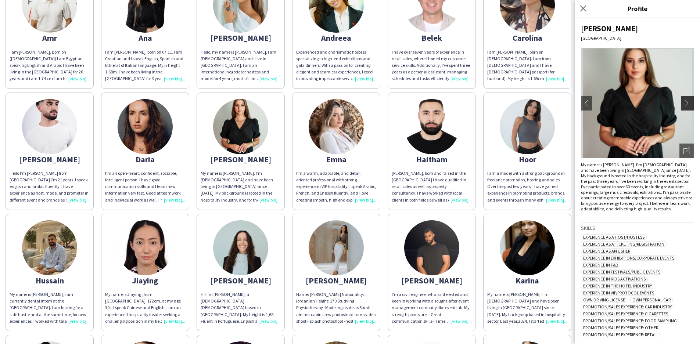
click at [689, 103] on app-icon "chevron-right" at bounding box center [689, 103] width 10 height 7
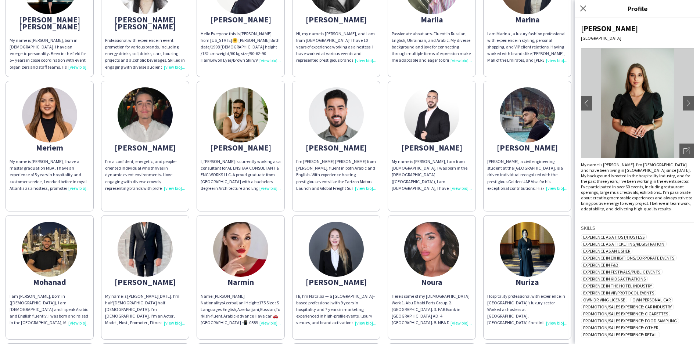
scroll to position [721, 0]
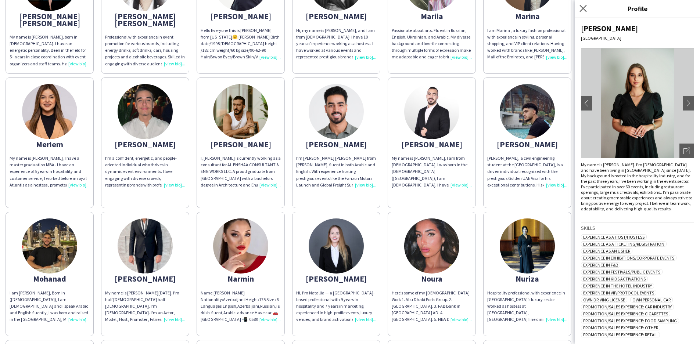
click at [583, 5] on app-icon "Close pop-in" at bounding box center [583, 8] width 11 height 11
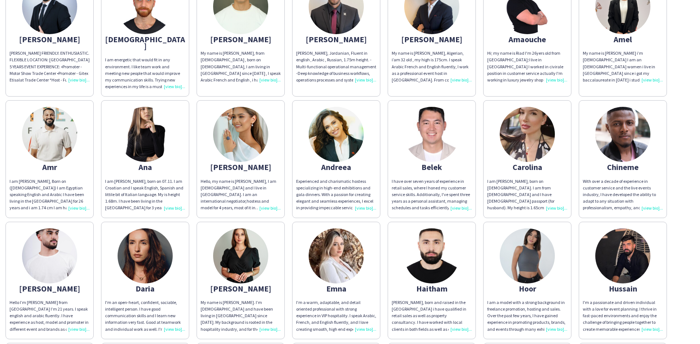
scroll to position [82, 0]
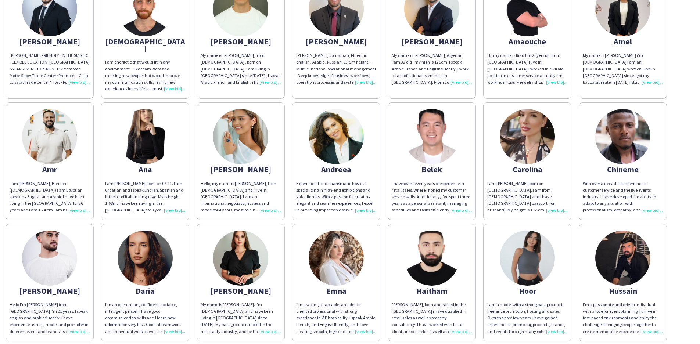
click at [336, 166] on div "Andreea" at bounding box center [336, 169] width 80 height 7
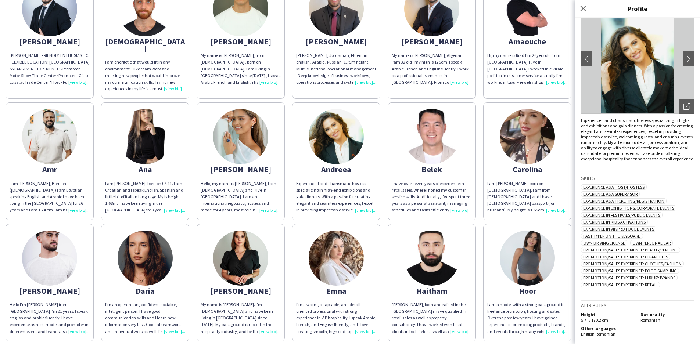
scroll to position [44, 0]
click at [246, 166] on div "[PERSON_NAME]" at bounding box center [241, 169] width 80 height 7
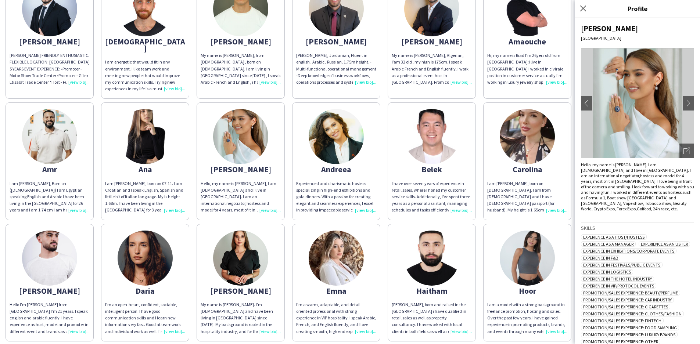
scroll to position [0, 0]
click at [686, 103] on app-icon "chevron-right" at bounding box center [689, 103] width 10 height 7
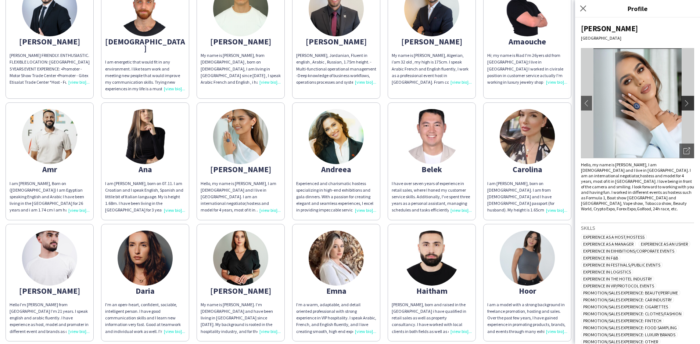
click at [686, 103] on app-icon "chevron-right" at bounding box center [689, 103] width 10 height 7
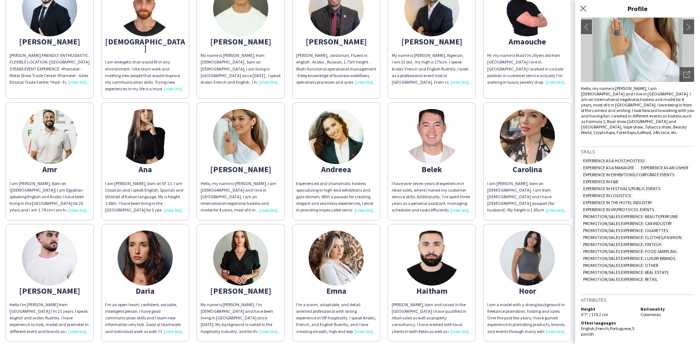
scroll to position [78, 0]
click at [341, 166] on div "Andreea" at bounding box center [336, 169] width 80 height 7
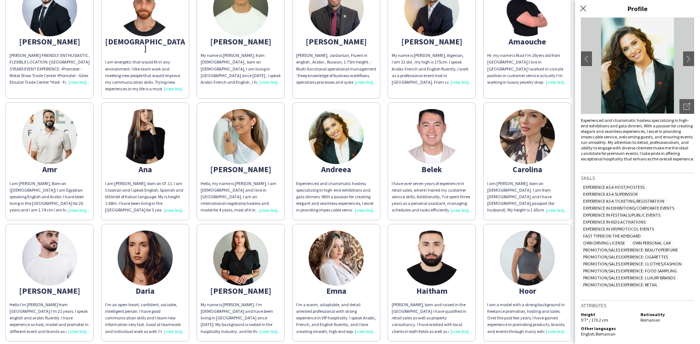
scroll to position [44, 0]
click at [686, 56] on app-icon "chevron-right" at bounding box center [689, 59] width 10 height 7
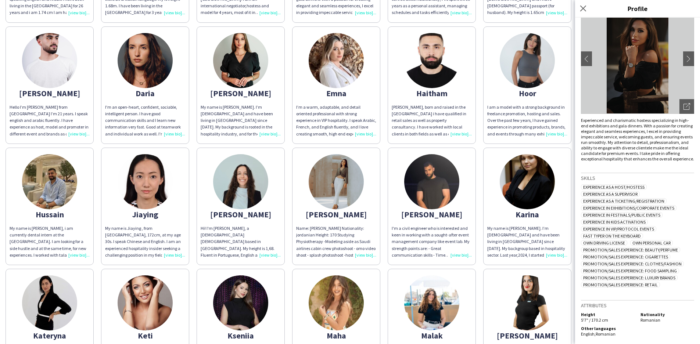
scroll to position [282, 0]
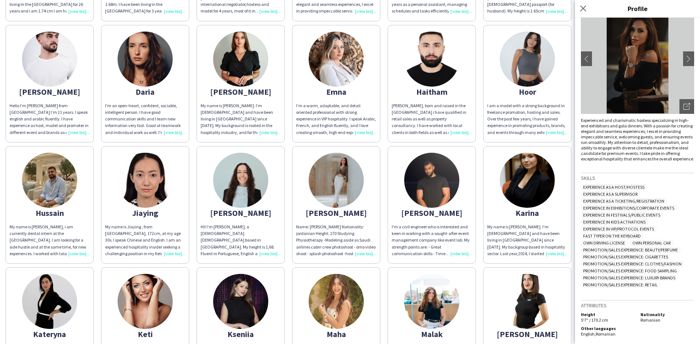
click at [243, 181] on img at bounding box center [240, 180] width 55 height 55
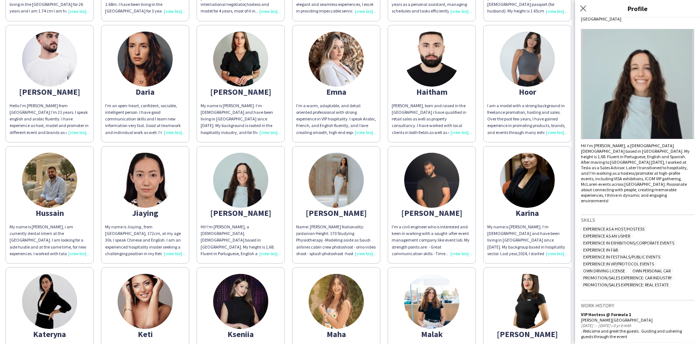
scroll to position [19, 0]
click at [339, 210] on div "[PERSON_NAME]" at bounding box center [336, 213] width 80 height 7
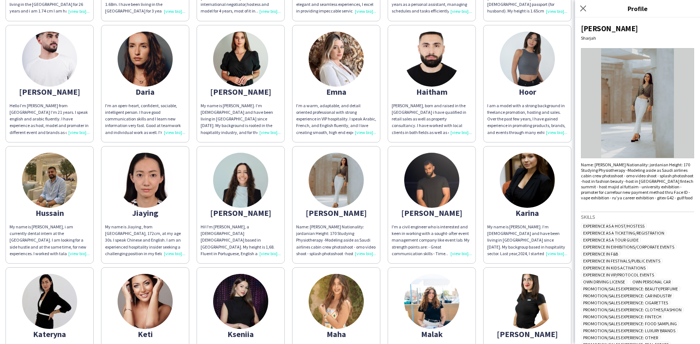
scroll to position [0, 0]
click at [651, 97] on img at bounding box center [637, 103] width 113 height 110
click at [645, 83] on img at bounding box center [637, 103] width 113 height 110
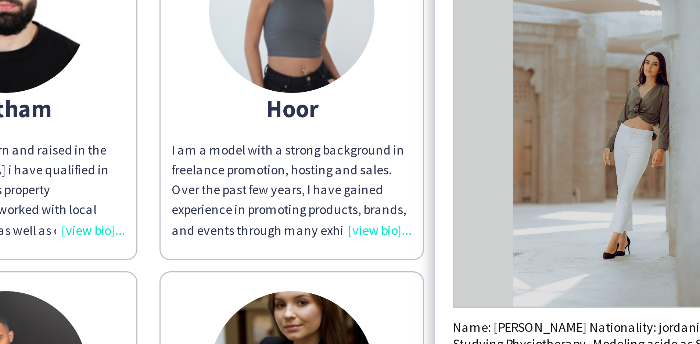
click at [581, 48] on img at bounding box center [637, 103] width 113 height 110
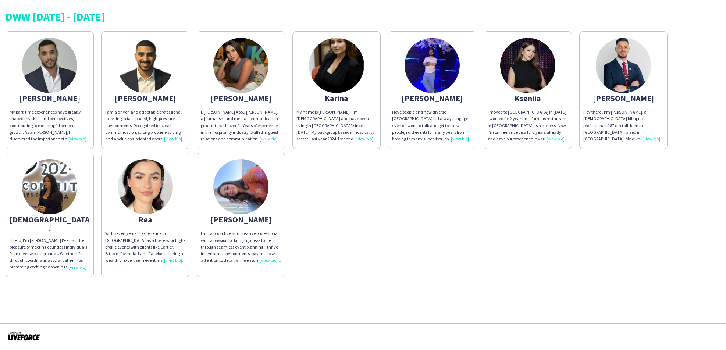
click at [257, 193] on img at bounding box center [240, 186] width 55 height 55
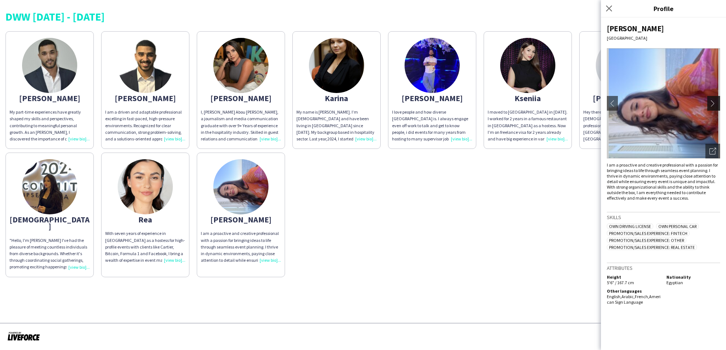
click at [712, 101] on app-icon "chevron-right" at bounding box center [714, 103] width 10 height 7
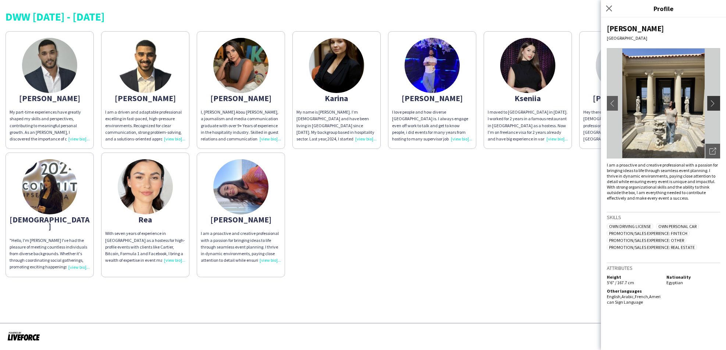
click at [715, 104] on app-icon "chevron-right" at bounding box center [714, 103] width 10 height 7
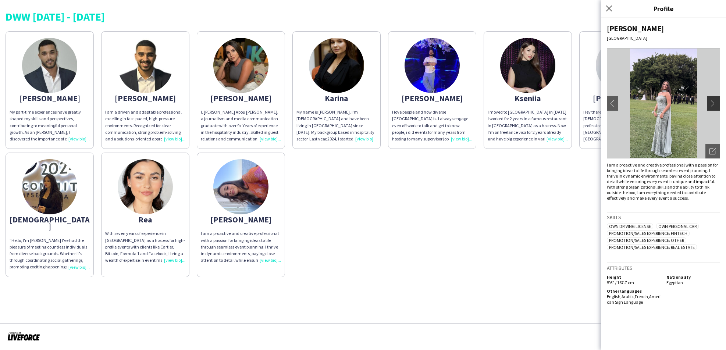
click at [715, 105] on app-icon "chevron-right" at bounding box center [714, 103] width 10 height 7
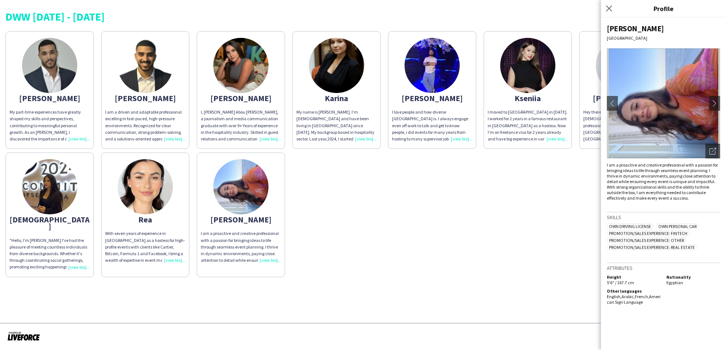
click at [458, 254] on div "[PERSON_NAME] My part-time experiences have greatly shaped my skills and perspe…" at bounding box center [363, 153] width 715 height 250
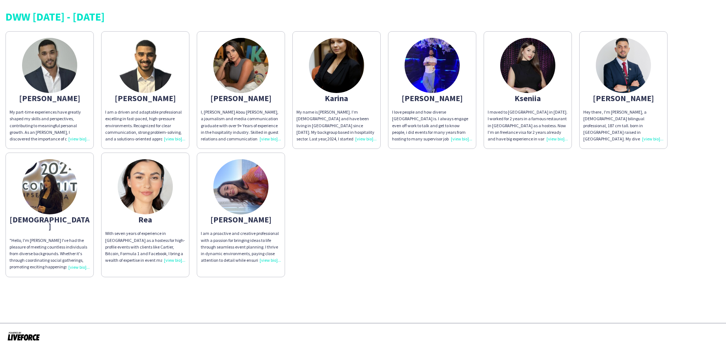
click at [75, 136] on div "My part-time experiences have greatly shaped my skills and perspectives, contri…" at bounding box center [50, 125] width 80 height 33
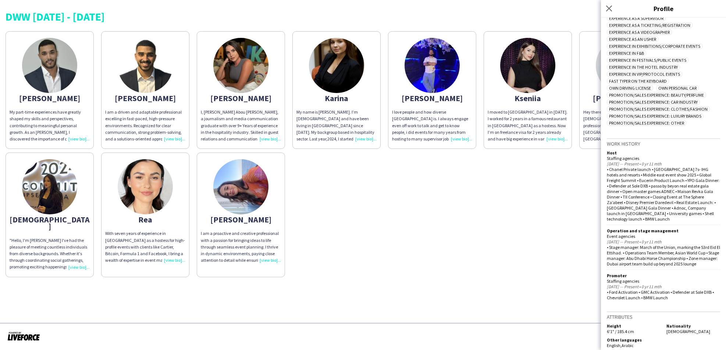
click at [558, 254] on div "[PERSON_NAME] My part-time experiences have greatly shaped my skills and perspe…" at bounding box center [363, 153] width 715 height 250
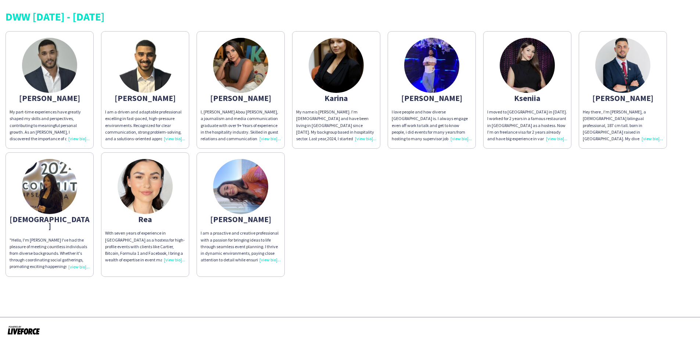
click at [417, 4] on div "DWW [DATE] - [DATE] [PERSON_NAME] My part-time experiences have greatly shaped …" at bounding box center [350, 141] width 700 height 283
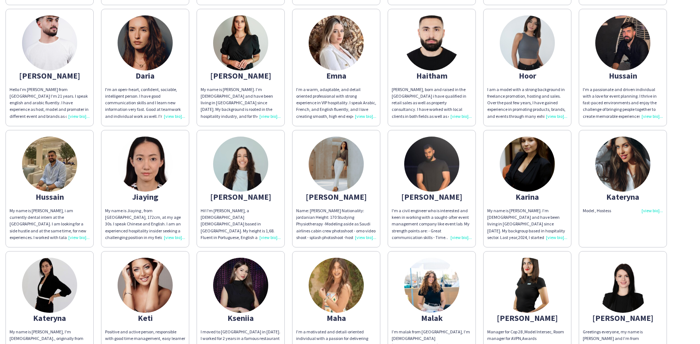
scroll to position [300, 0]
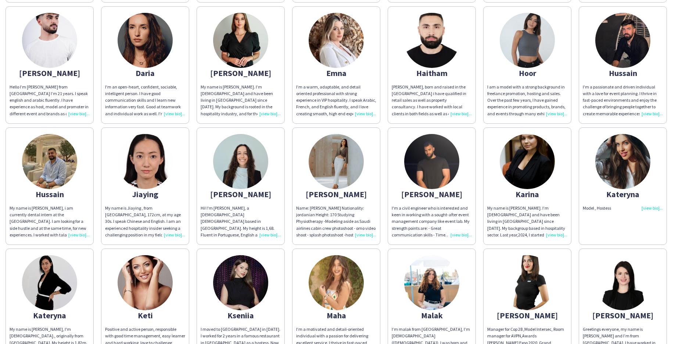
click at [337, 162] on img at bounding box center [336, 161] width 55 height 55
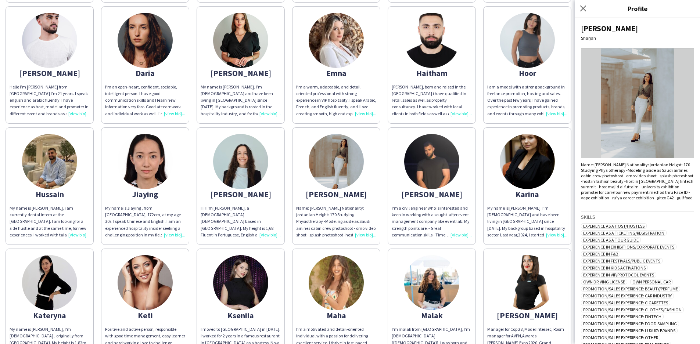
click at [663, 105] on img at bounding box center [637, 103] width 113 height 110
click at [689, 104] on img at bounding box center [637, 103] width 113 height 110
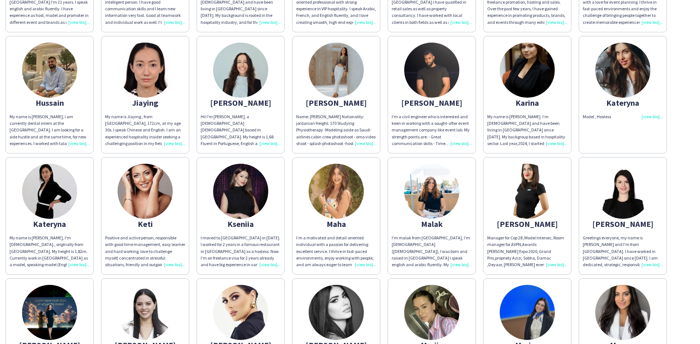
scroll to position [391, 0]
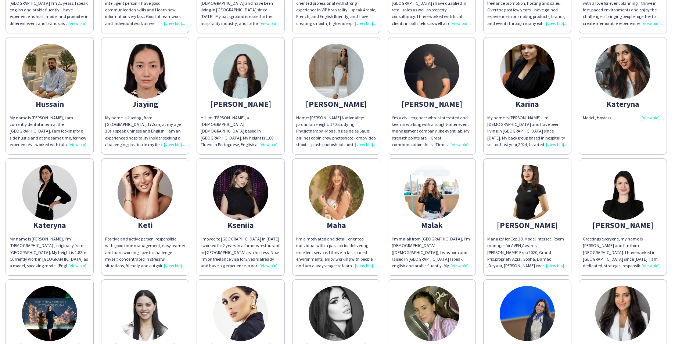
click at [330, 115] on div "Name: [PERSON_NAME] Nationality: jordanian Height: 170 Studying Physiotherapy -…" at bounding box center [336, 131] width 80 height 33
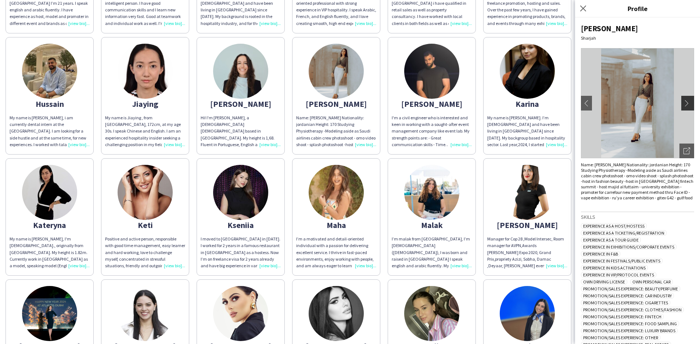
click at [686, 101] on app-icon "chevron-right" at bounding box center [689, 103] width 10 height 7
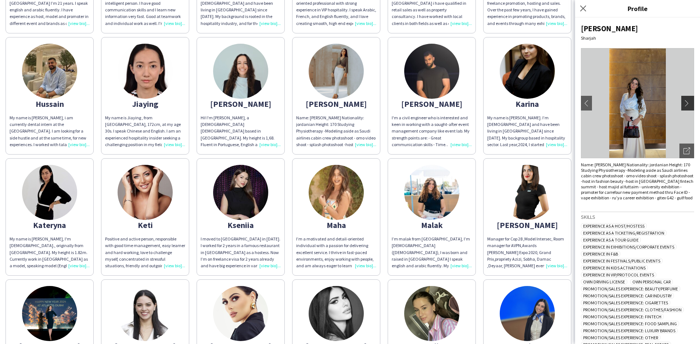
click at [688, 103] on app-icon "chevron-right" at bounding box center [689, 103] width 10 height 7
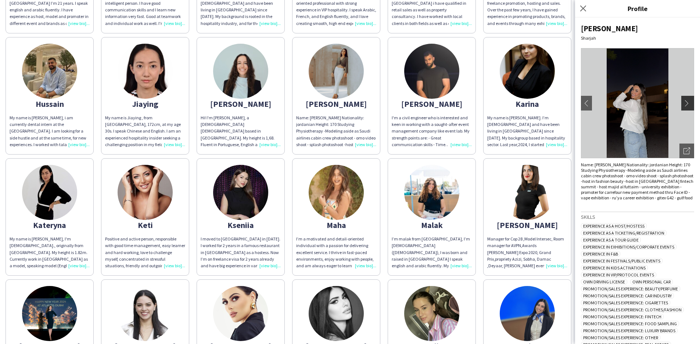
click at [688, 103] on app-icon "chevron-right" at bounding box center [689, 103] width 10 height 7
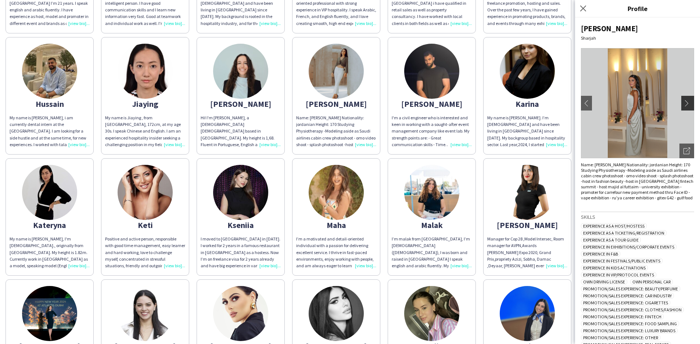
click at [687, 103] on app-icon "chevron-right" at bounding box center [689, 103] width 10 height 7
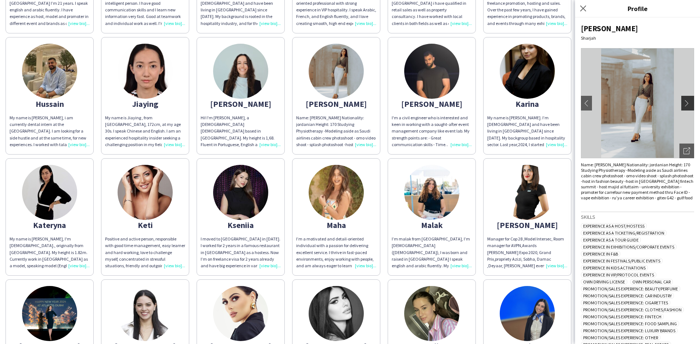
click at [687, 103] on app-icon "chevron-right" at bounding box center [689, 103] width 10 height 7
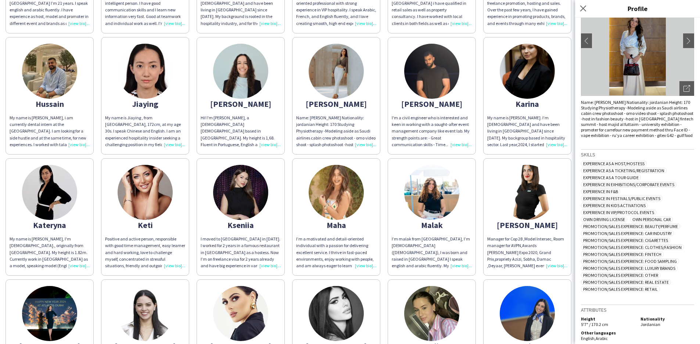
scroll to position [0, 0]
click at [583, 8] on icon at bounding box center [583, 8] width 7 height 7
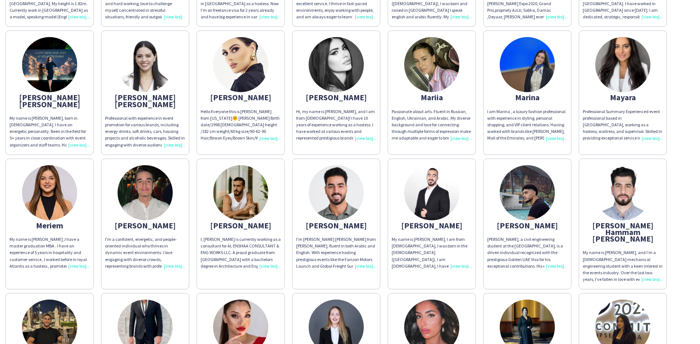
scroll to position [641, 0]
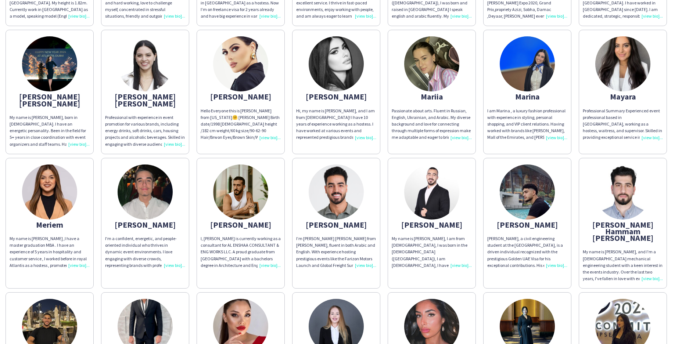
click at [59, 191] on img at bounding box center [49, 192] width 55 height 55
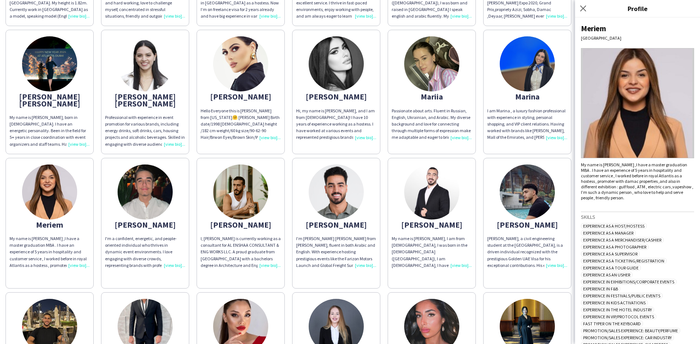
scroll to position [0, 0]
click at [675, 82] on img at bounding box center [637, 103] width 113 height 110
click at [248, 79] on img at bounding box center [240, 63] width 55 height 55
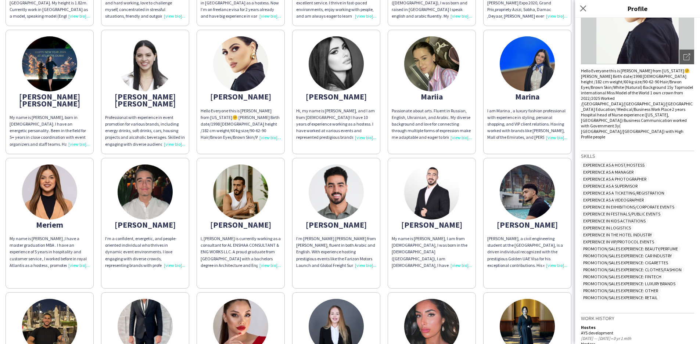
scroll to position [38, 0]
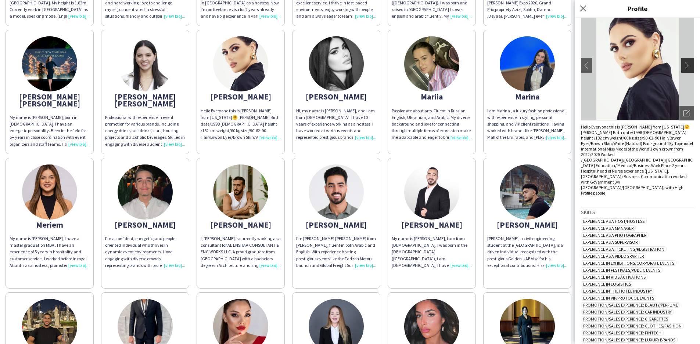
click at [686, 67] on app-icon "chevron-right" at bounding box center [689, 65] width 10 height 7
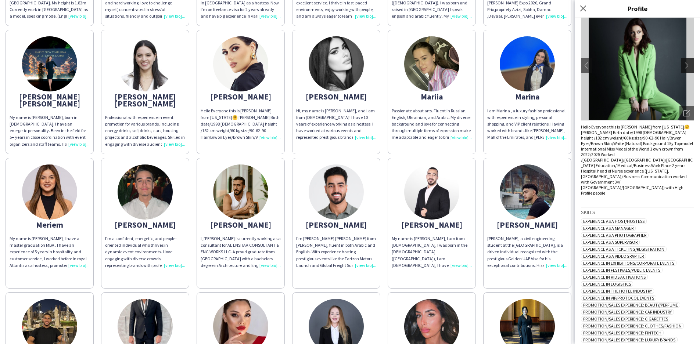
click at [686, 67] on app-icon "chevron-right" at bounding box center [689, 65] width 10 height 7
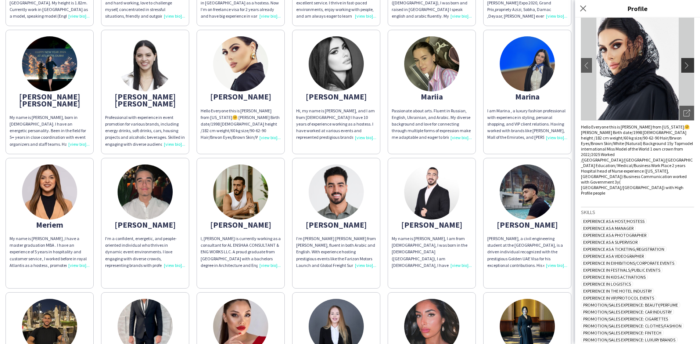
click at [686, 67] on app-icon "chevron-right" at bounding box center [689, 65] width 10 height 7
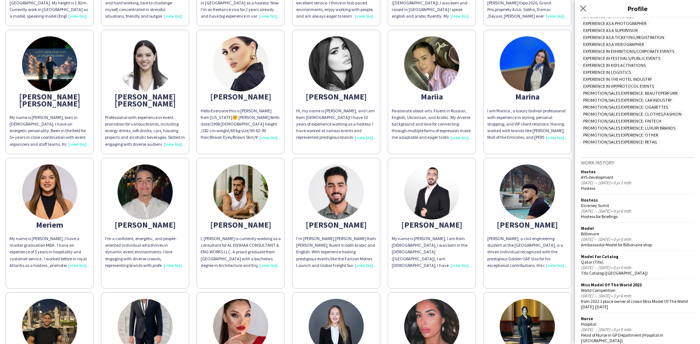
scroll to position [259, 0]
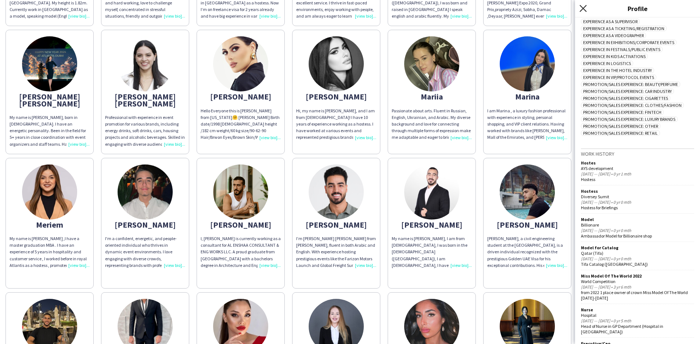
click at [583, 9] on icon at bounding box center [583, 8] width 7 height 7
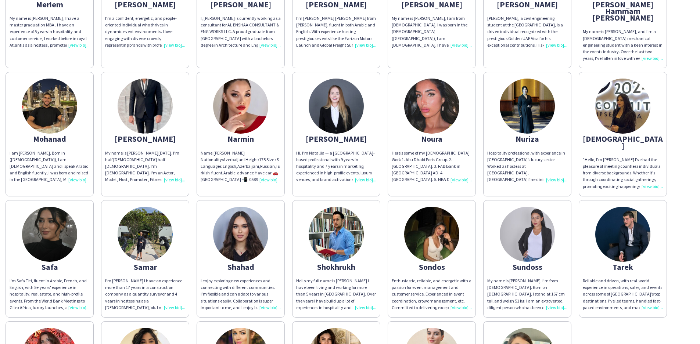
scroll to position [859, 0]
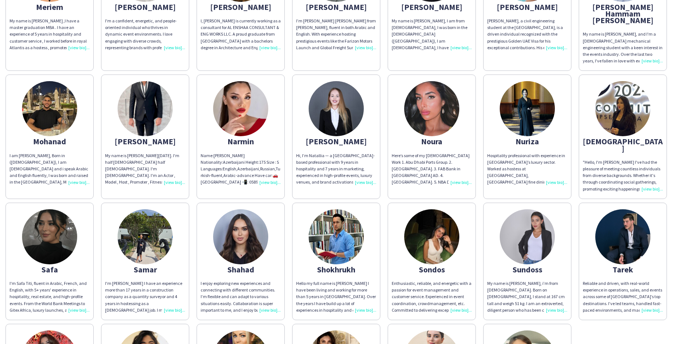
click at [240, 138] on div "Narmin" at bounding box center [241, 141] width 80 height 7
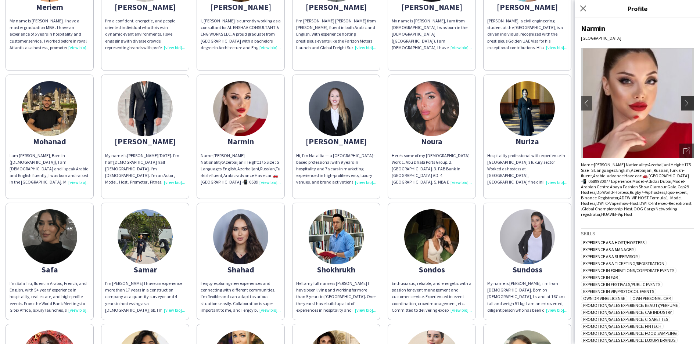
click at [686, 102] on app-icon "chevron-right" at bounding box center [689, 103] width 10 height 7
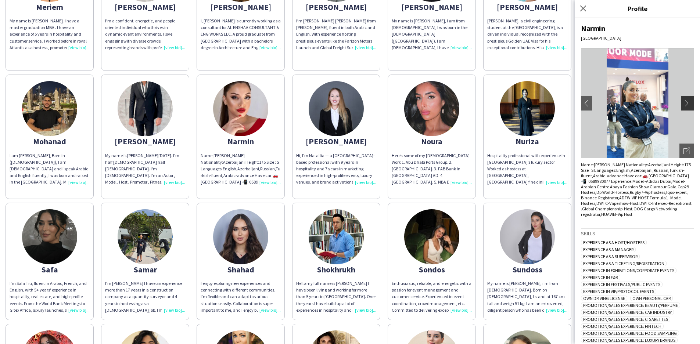
click at [689, 107] on button "chevron-right" at bounding box center [688, 103] width 15 height 15
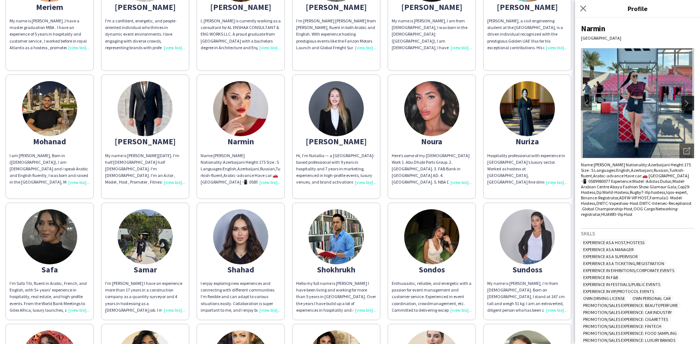
click at [687, 103] on app-icon "chevron-right" at bounding box center [689, 103] width 10 height 7
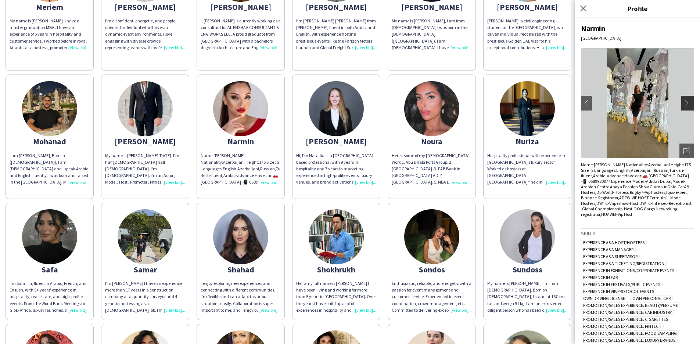
click at [687, 103] on app-icon "chevron-right" at bounding box center [689, 103] width 10 height 7
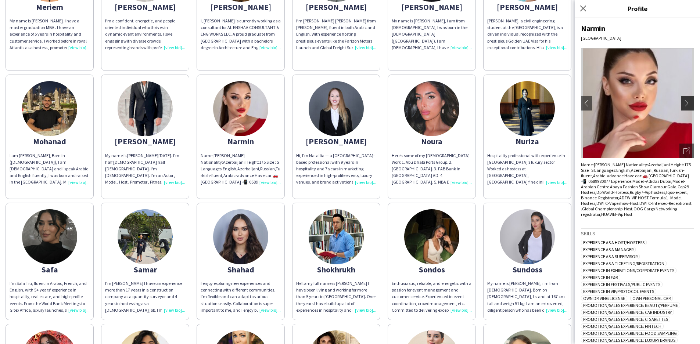
click at [687, 103] on app-icon "chevron-right" at bounding box center [689, 103] width 10 height 7
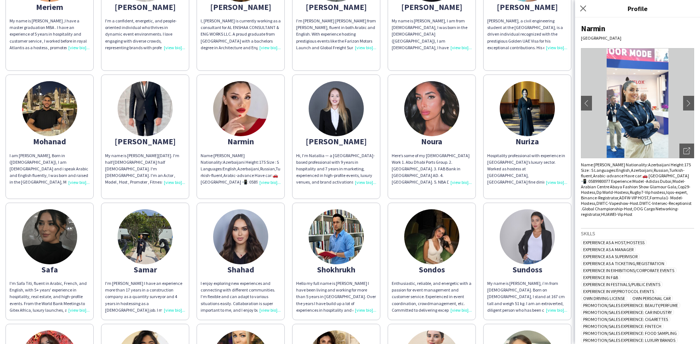
scroll to position [0, 0]
click at [684, 104] on app-icon "chevron-right" at bounding box center [689, 103] width 10 height 7
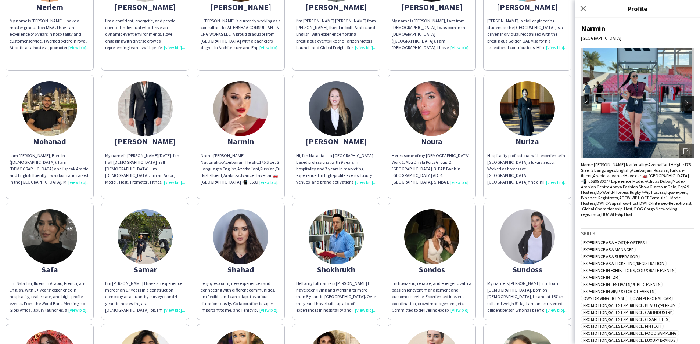
click at [684, 104] on app-icon "chevron-right" at bounding box center [689, 103] width 10 height 7
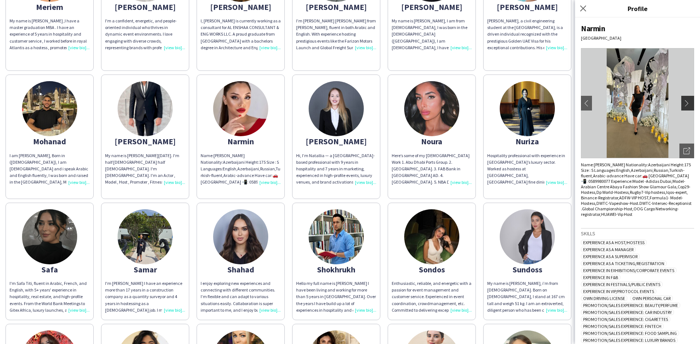
click at [684, 105] on app-icon "chevron-right" at bounding box center [689, 103] width 10 height 7
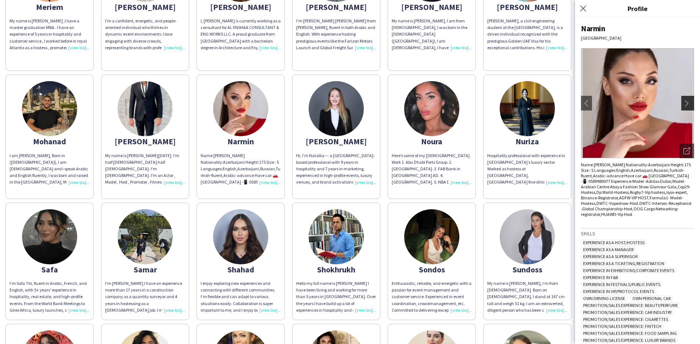
click at [684, 105] on app-icon "chevron-right" at bounding box center [689, 103] width 10 height 7
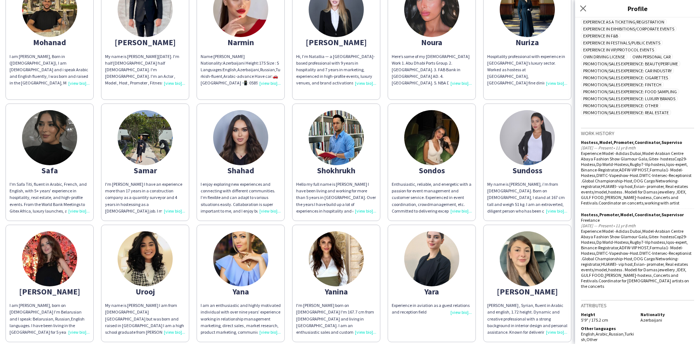
scroll to position [958, 0]
click at [247, 244] on img at bounding box center [240, 259] width 55 height 55
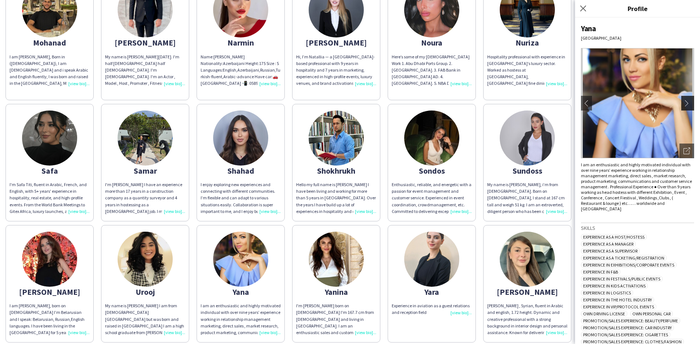
click at [693, 105] on app-icon "chevron-right" at bounding box center [689, 103] width 10 height 7
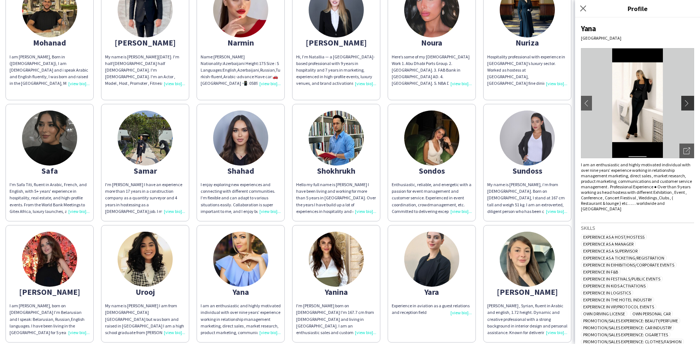
click at [688, 102] on app-icon "chevron-right" at bounding box center [689, 103] width 10 height 7
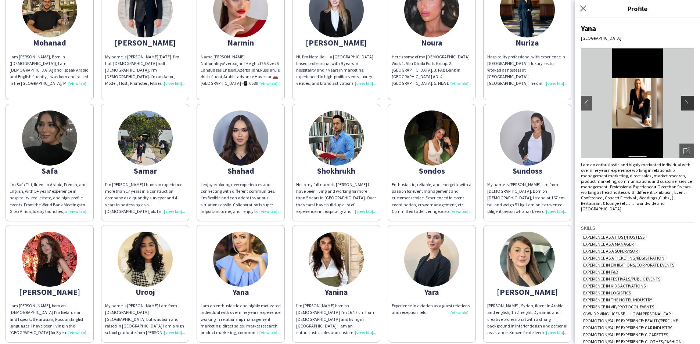
click at [688, 102] on app-icon "chevron-right" at bounding box center [689, 103] width 10 height 7
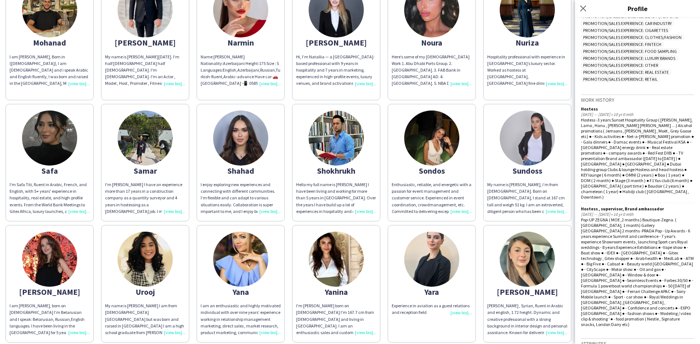
scroll to position [304, 0]
